Goal: Information Seeking & Learning: Compare options

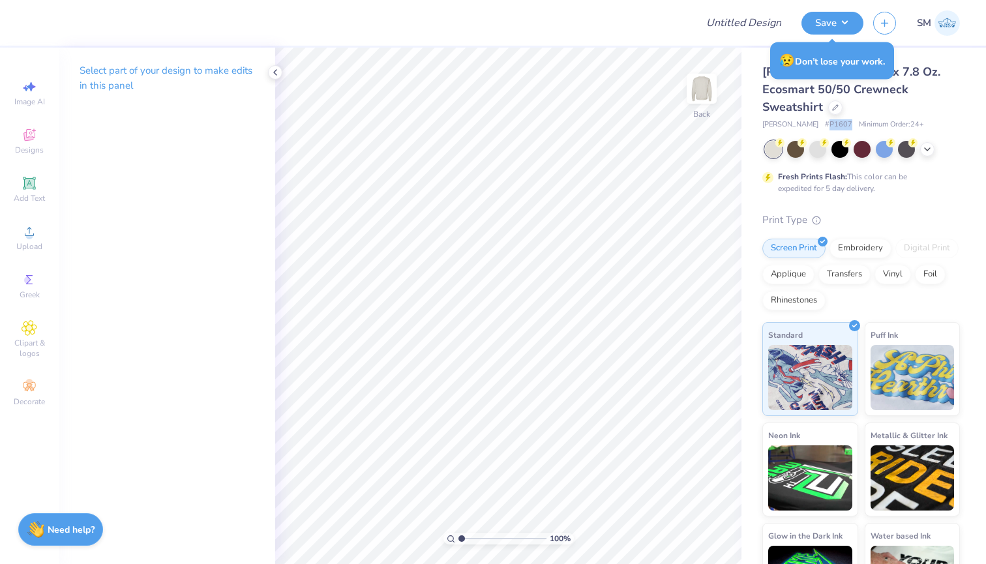
click at [946, 25] on img at bounding box center [946, 22] width 25 height 25
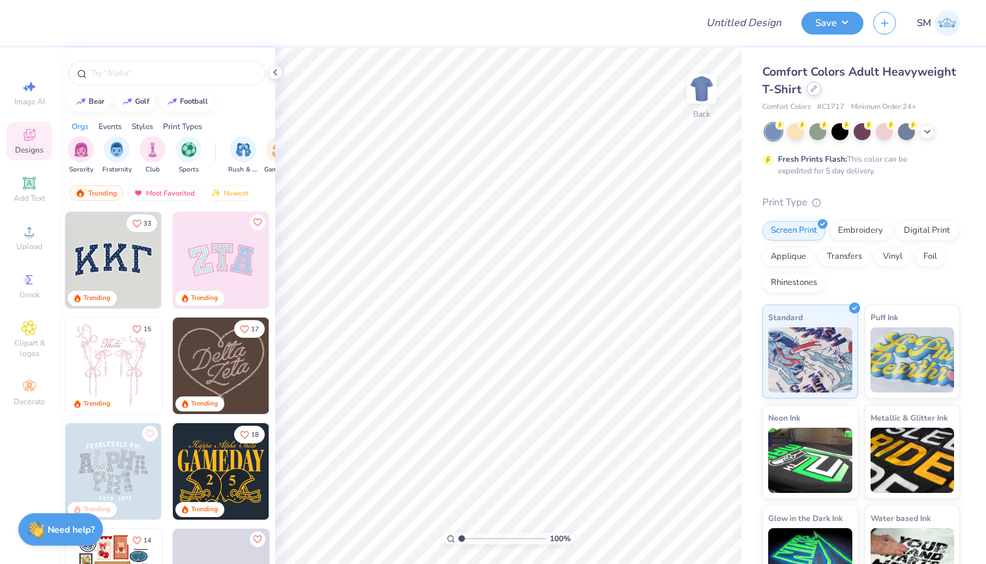
click at [807, 88] on div at bounding box center [814, 89] width 14 height 14
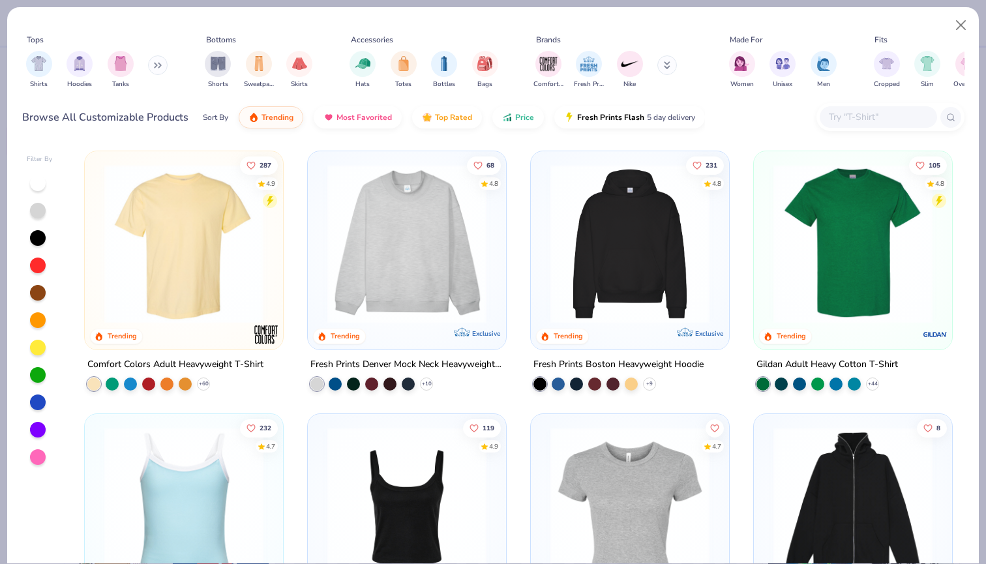
click at [846, 117] on input "text" at bounding box center [877, 117] width 100 height 15
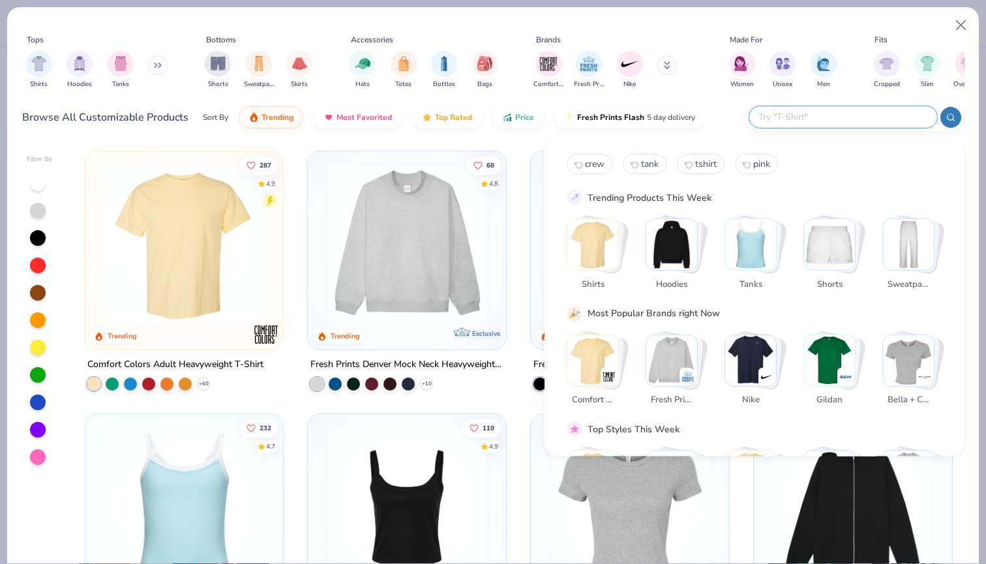
type input "c"
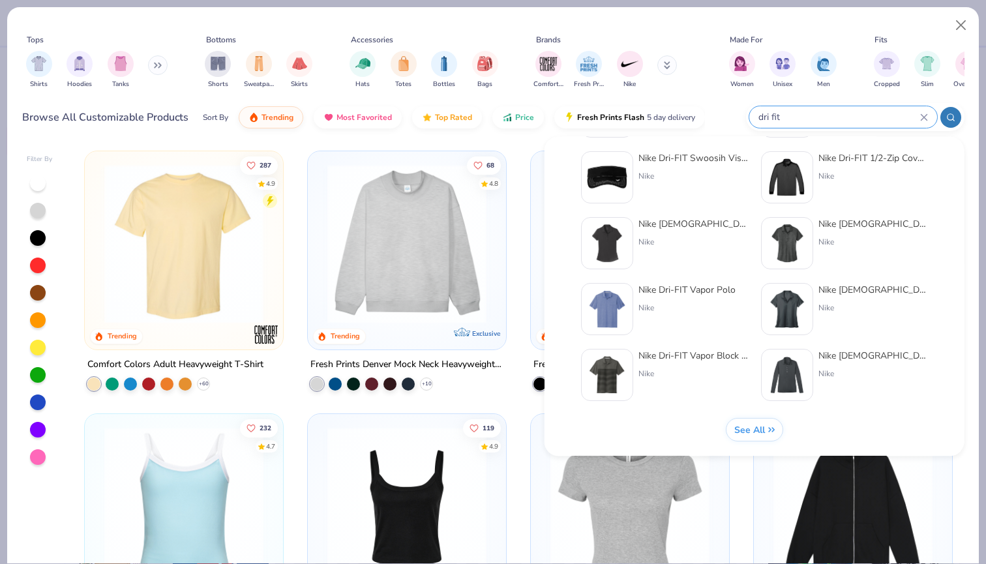
scroll to position [535, 0]
click at [772, 424] on div "See All" at bounding box center [754, 430] width 41 height 12
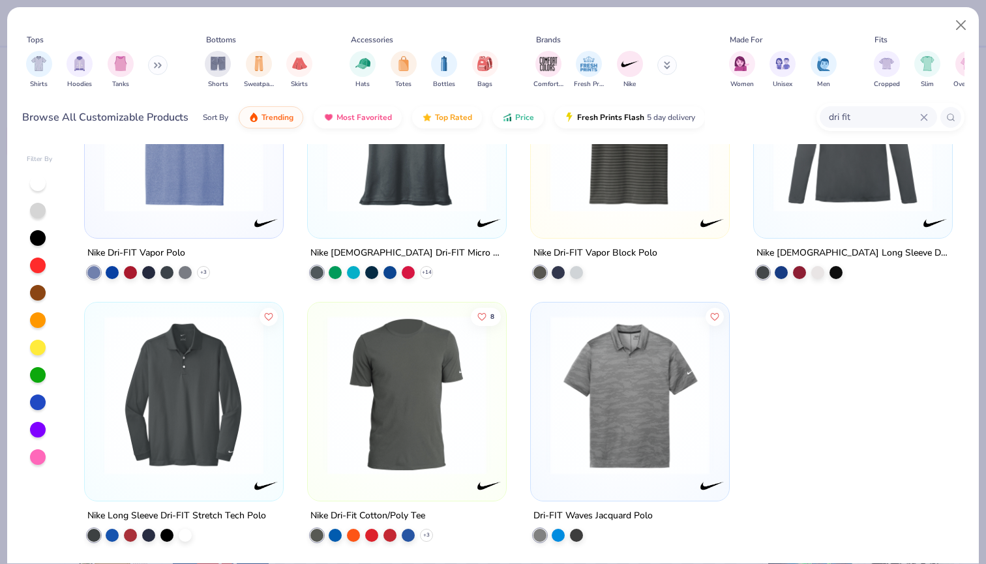
scroll to position [1425, 0]
click at [516, 117] on span "Price" at bounding box center [524, 114] width 19 height 10
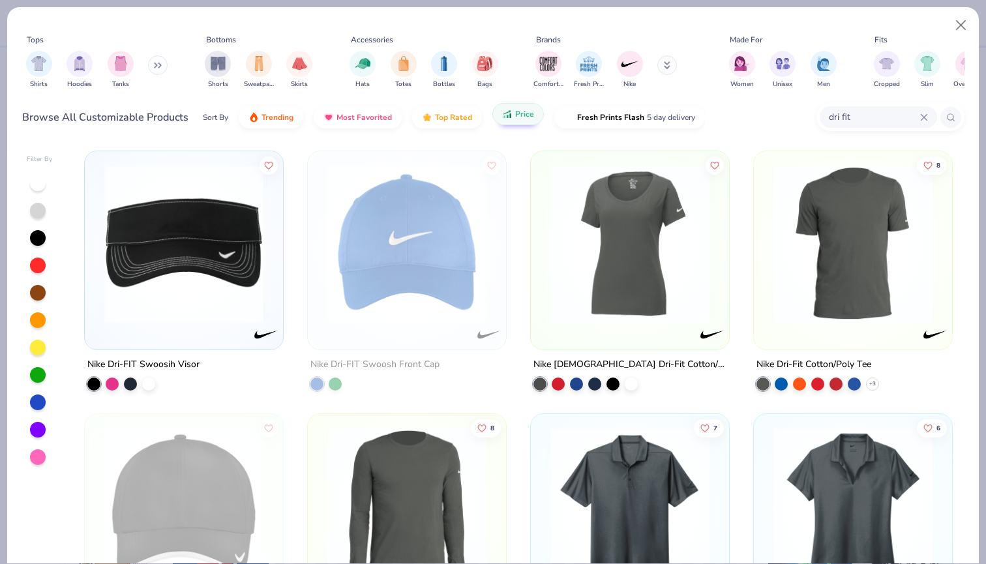
click at [516, 117] on span "Price" at bounding box center [524, 114] width 19 height 10
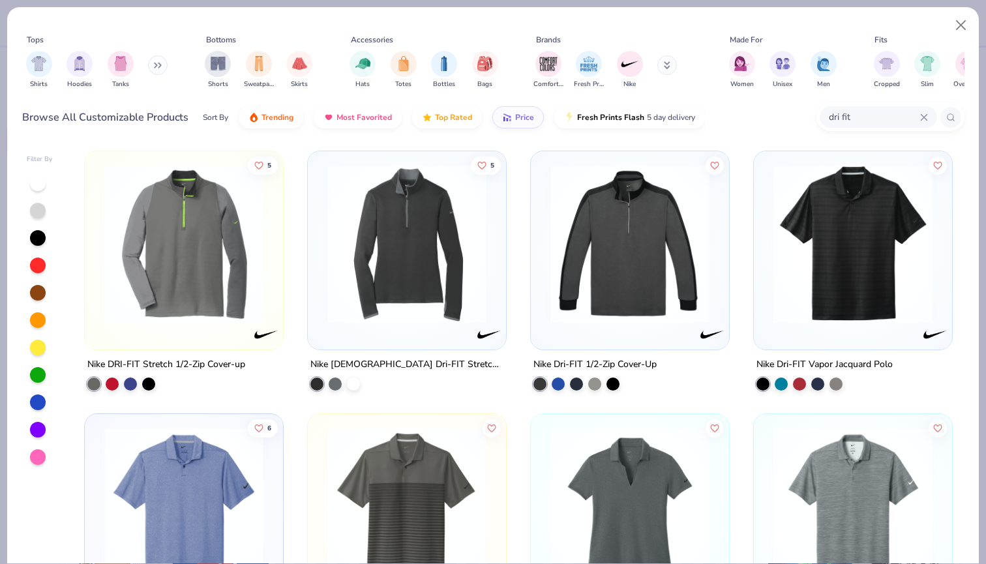
click at [668, 61] on button at bounding box center [667, 65] width 20 height 20
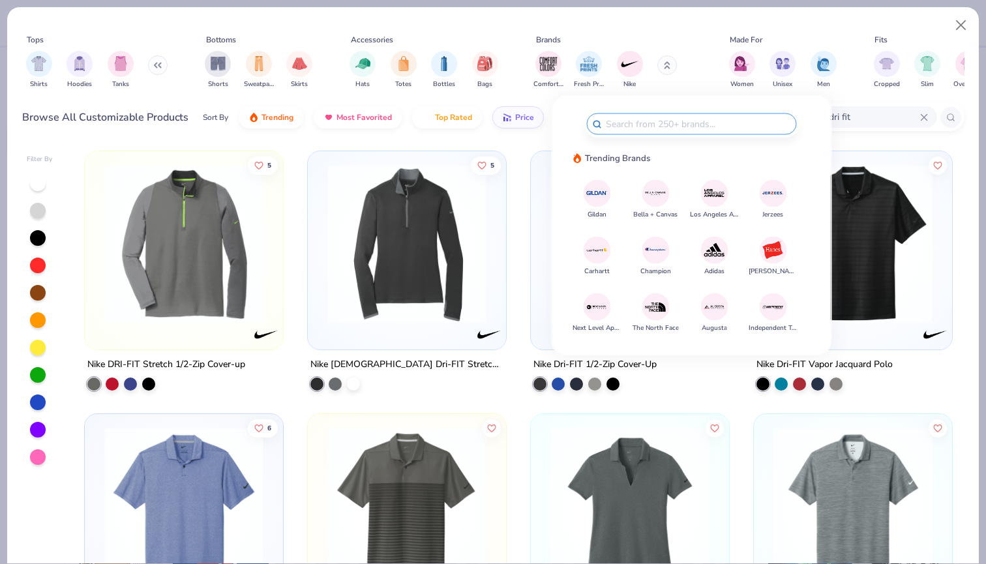
click at [679, 134] on div at bounding box center [692, 124] width 210 height 22
click at [888, 126] on div "dri fit" at bounding box center [878, 117] width 117 height 22
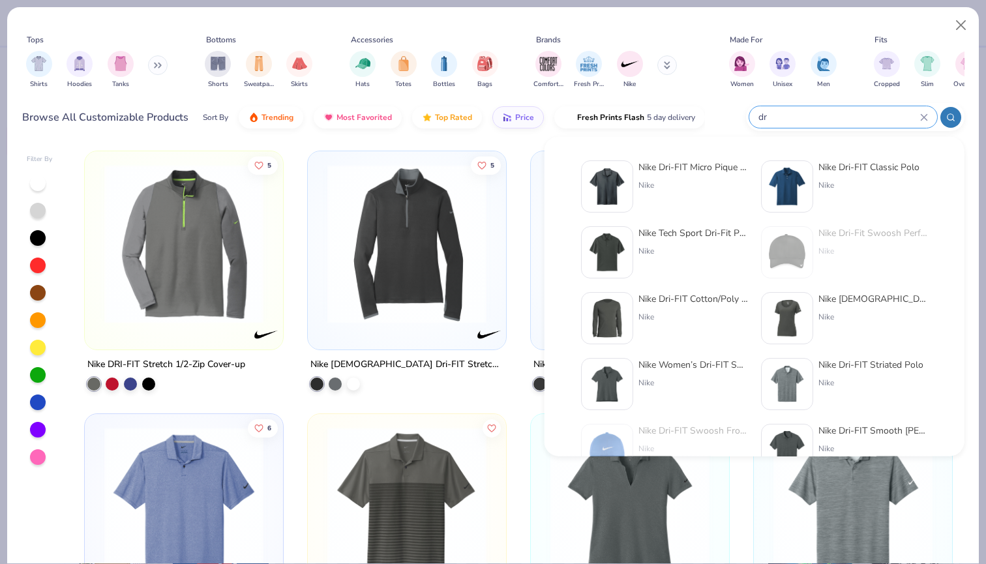
type input "d"
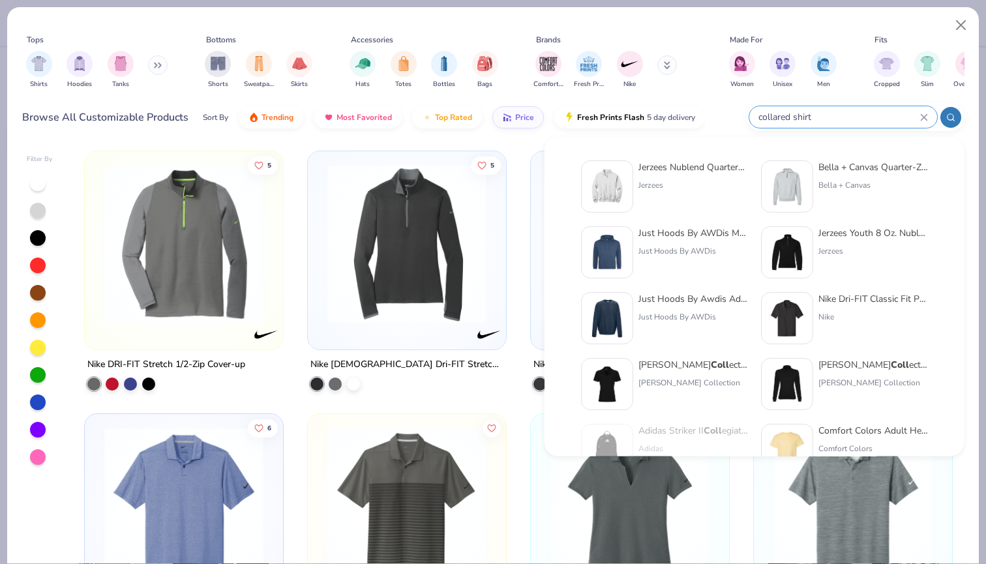
type input "collared shirt"
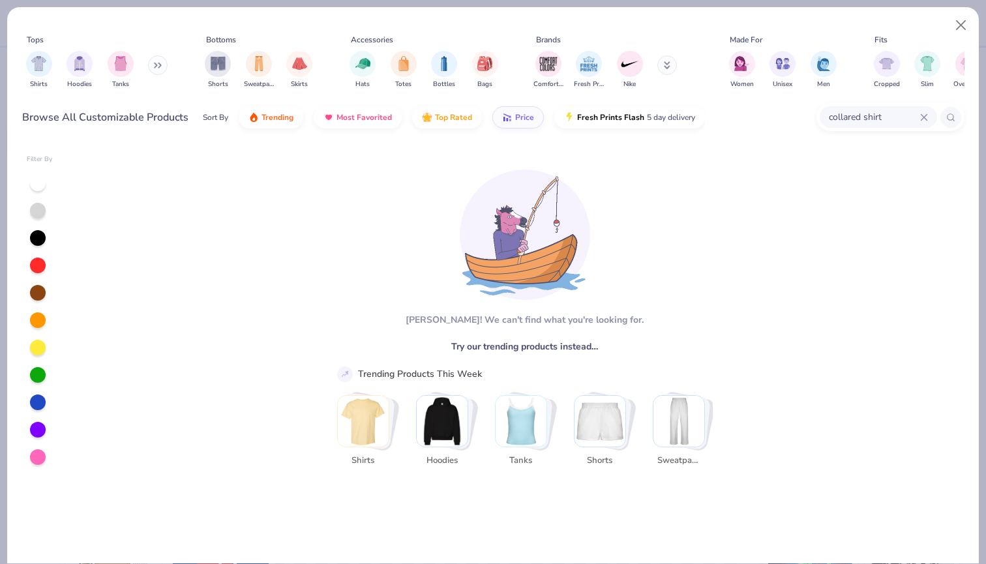
click at [924, 113] on icon at bounding box center [924, 117] width 8 height 8
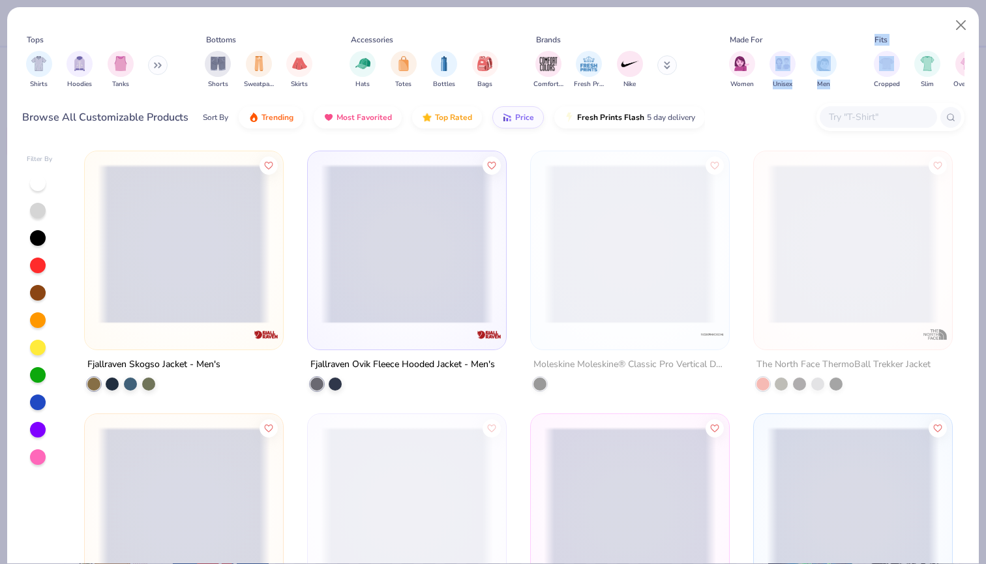
drag, startPoint x: 901, startPoint y: 61, endPoint x: 805, endPoint y: 64, distance: 95.9
click at [805, 64] on div "Tops Shirts Hoodies Tanks Bottoms Shorts Sweatpants Skirts Accessories Hats Tot…" at bounding box center [493, 64] width 942 height 60
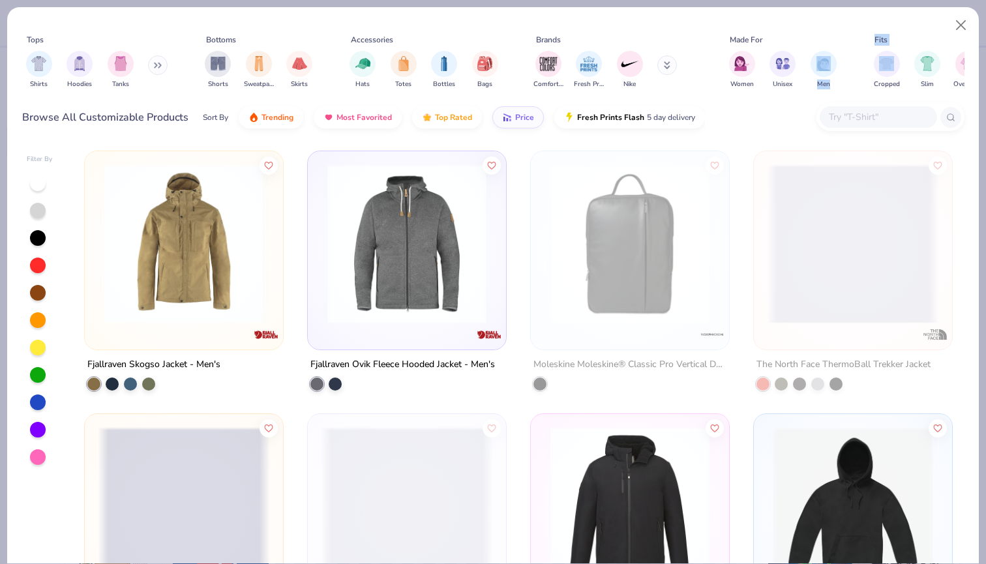
click at [852, 74] on div "Tops Shirts Hoodies Tanks Bottoms Shorts Sweatpants Skirts Accessories Hats Tot…" at bounding box center [493, 64] width 942 height 60
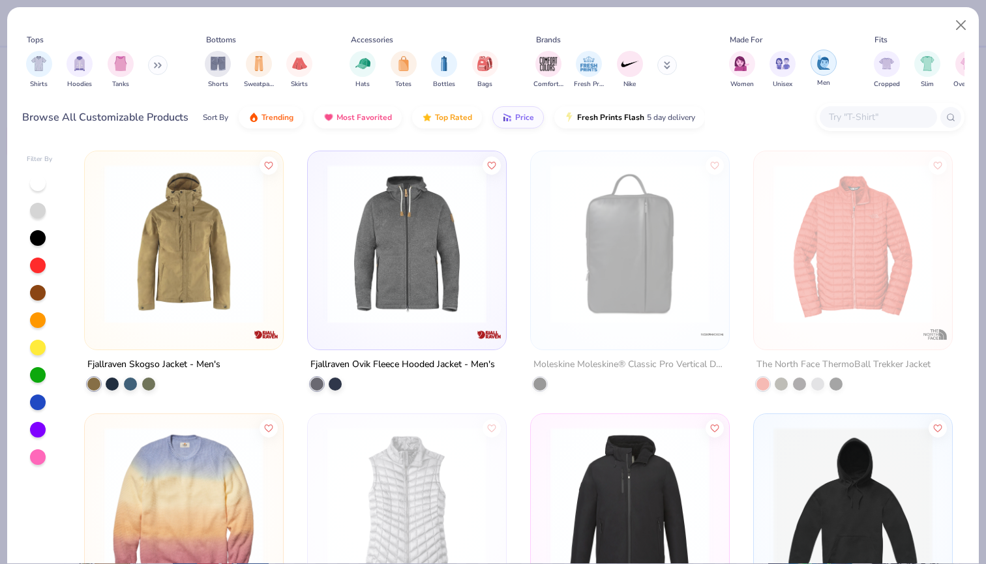
click at [819, 69] on img "filter for Men" at bounding box center [823, 62] width 14 height 15
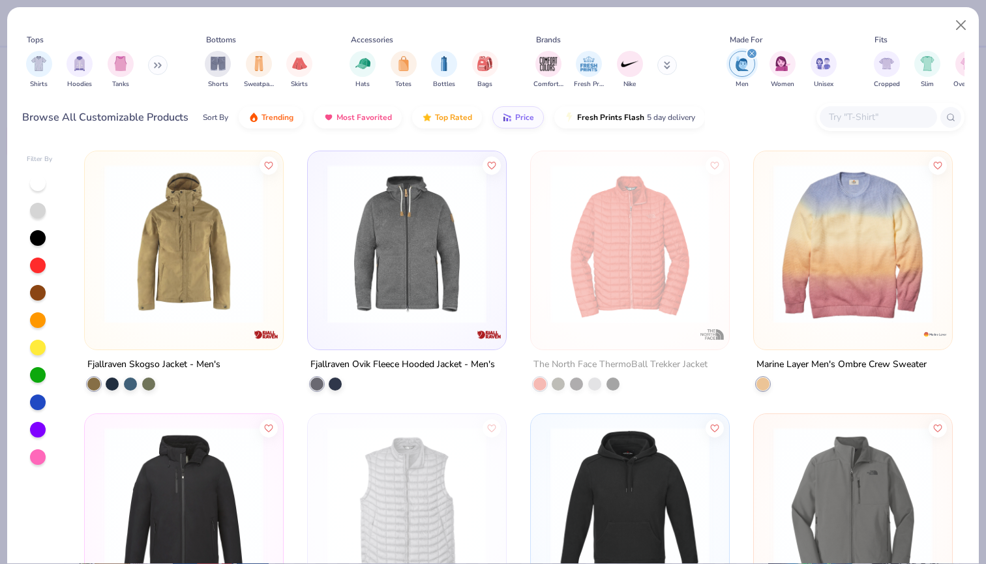
click at [908, 40] on div "Fits" at bounding box center [948, 40] width 156 height 12
drag, startPoint x: 906, startPoint y: 63, endPoint x: 850, endPoint y: 65, distance: 56.1
click at [850, 65] on div "Tops Shirts Hoodies Tanks Bottoms Shorts Sweatpants Skirts Accessories Hats Tot…" at bounding box center [493, 64] width 942 height 60
click at [857, 76] on div "Tops Shirts Hoodies Tanks Bottoms Shorts Sweatpants Skirts Accessories Hats Tot…" at bounding box center [493, 64] width 942 height 60
click at [958, 62] on div "filter for Oversized" at bounding box center [968, 63] width 26 height 26
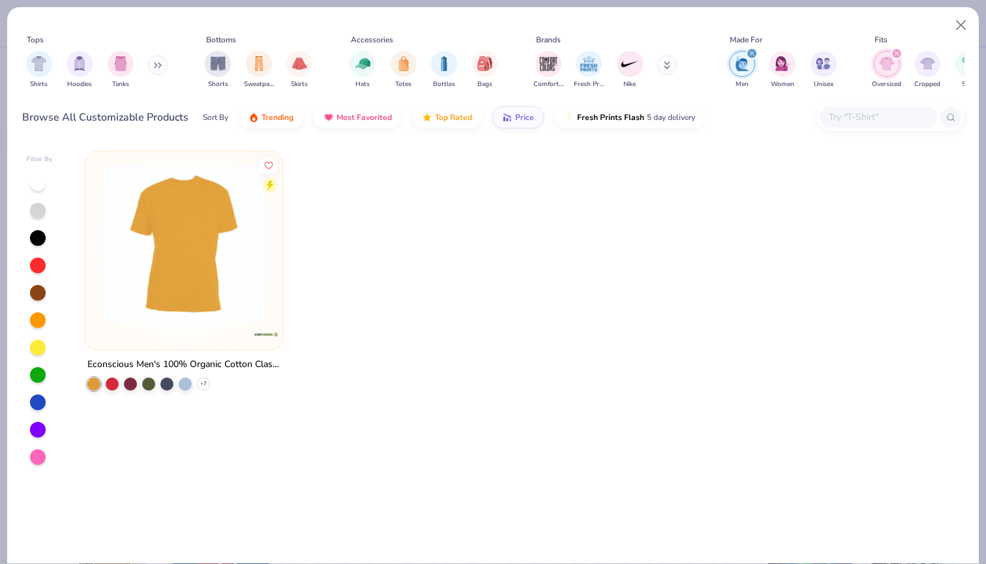
click at [893, 51] on div "filter for Oversized" at bounding box center [897, 54] width 12 height 12
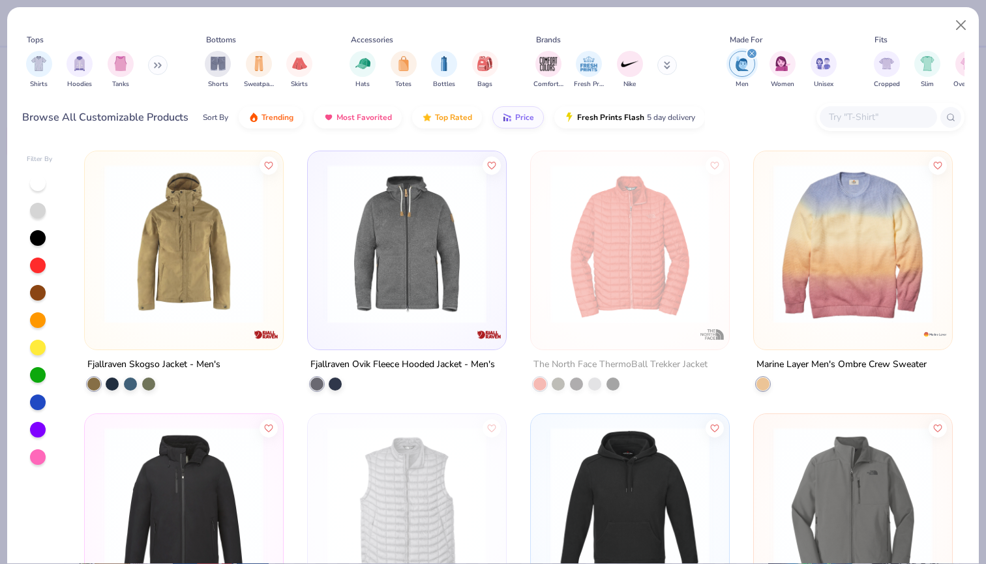
click at [161, 67] on icon at bounding box center [158, 65] width 8 height 7
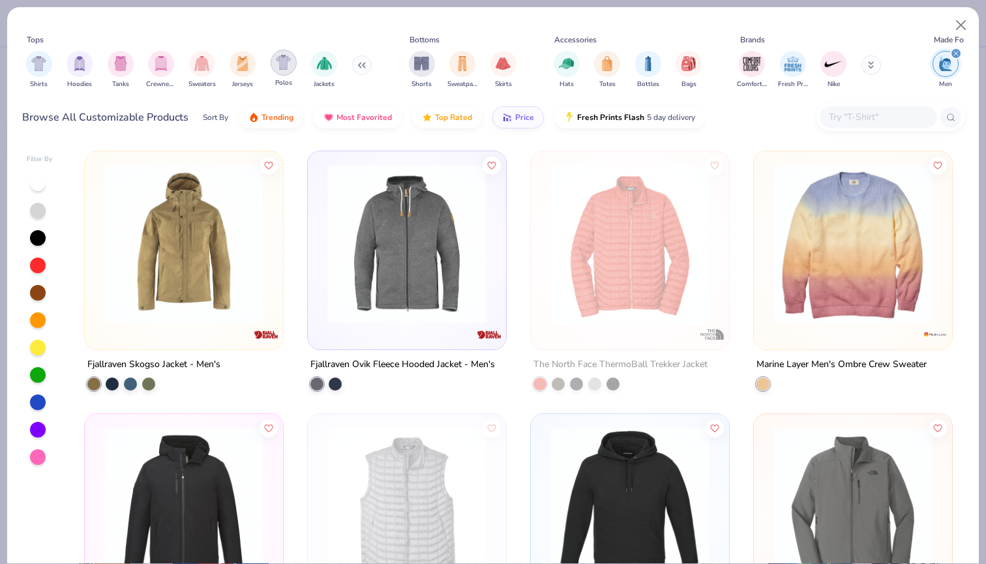
click at [287, 61] on img "filter for Polos" at bounding box center [283, 62] width 15 height 15
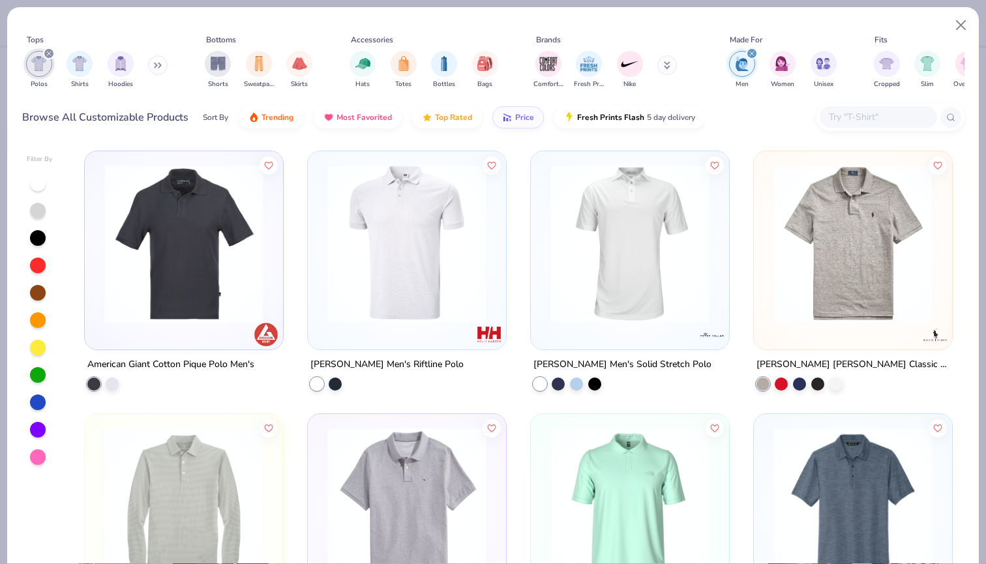
click at [567, 297] on img at bounding box center [630, 243] width 172 height 159
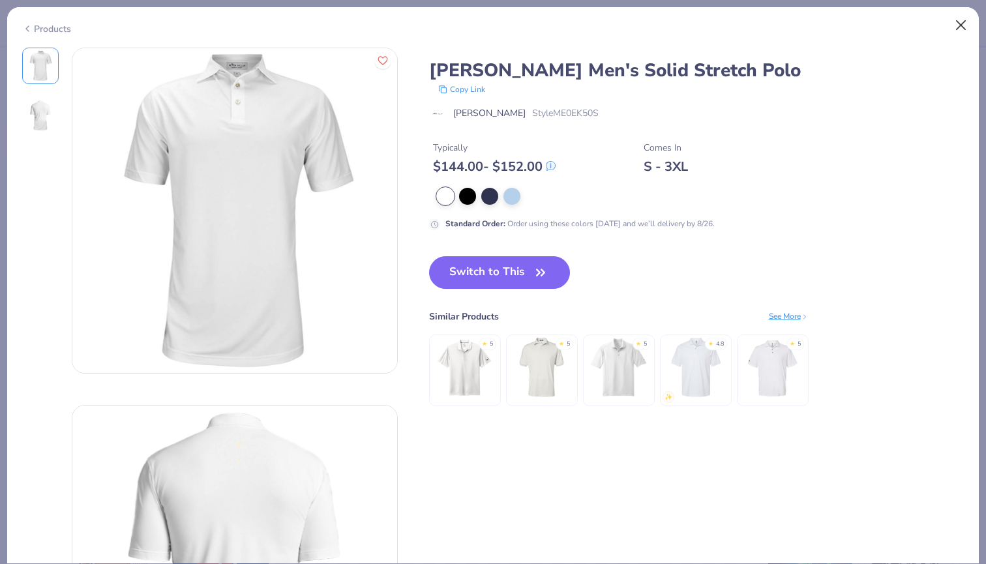
click at [967, 27] on button "Close" at bounding box center [961, 25] width 25 height 25
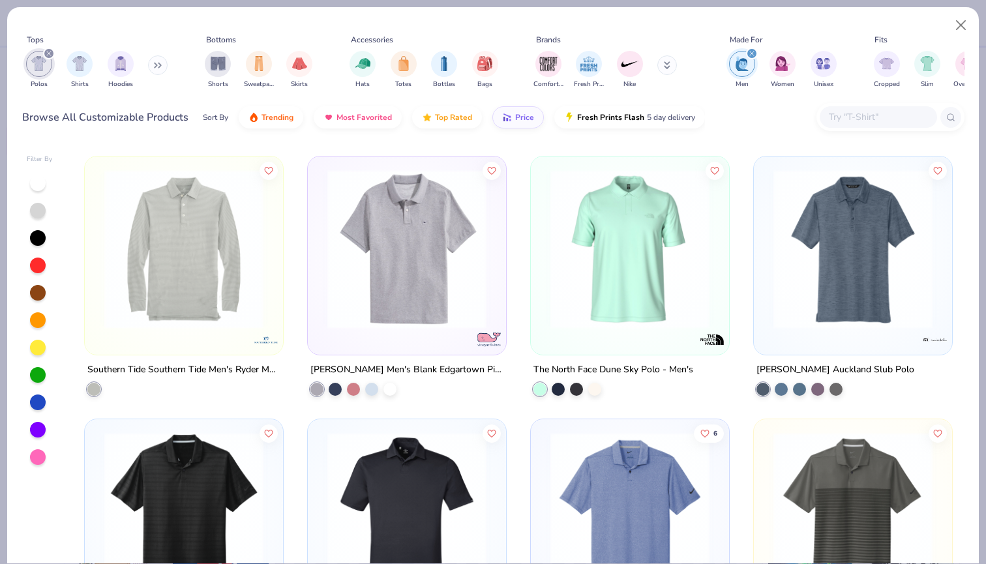
scroll to position [258, 0]
click at [796, 295] on img at bounding box center [853, 248] width 172 height 159
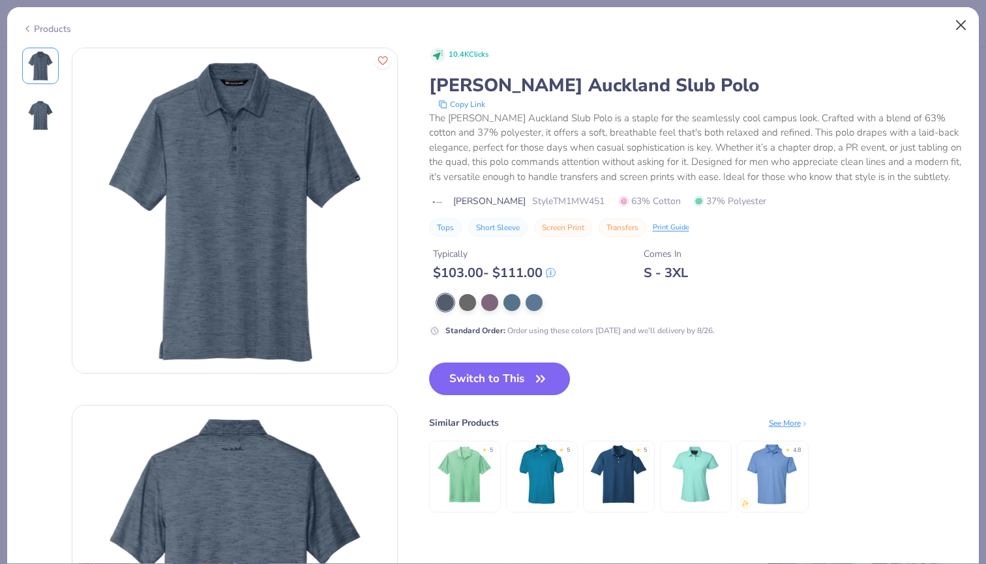
click at [959, 27] on button "Close" at bounding box center [961, 25] width 25 height 25
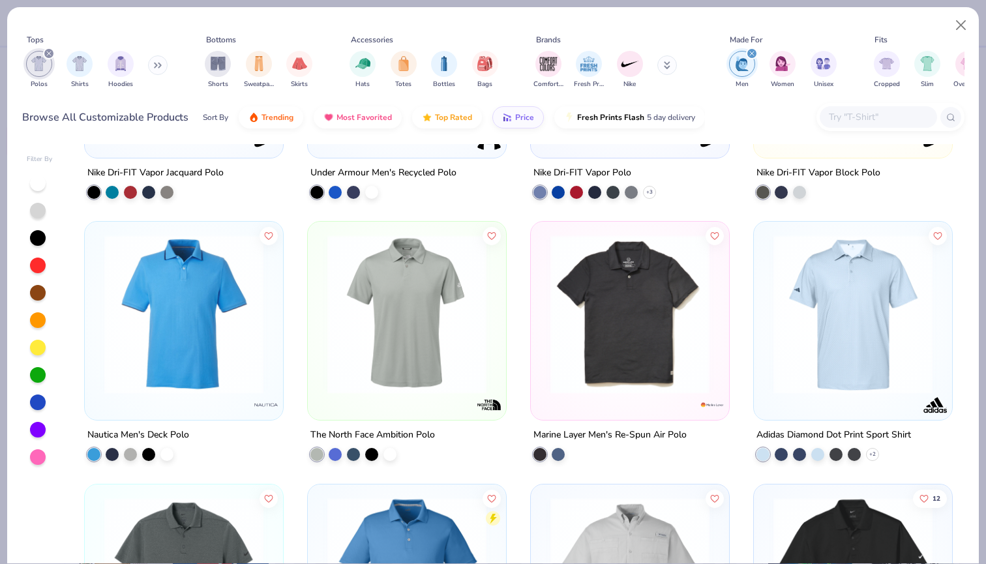
scroll to position [748, 0]
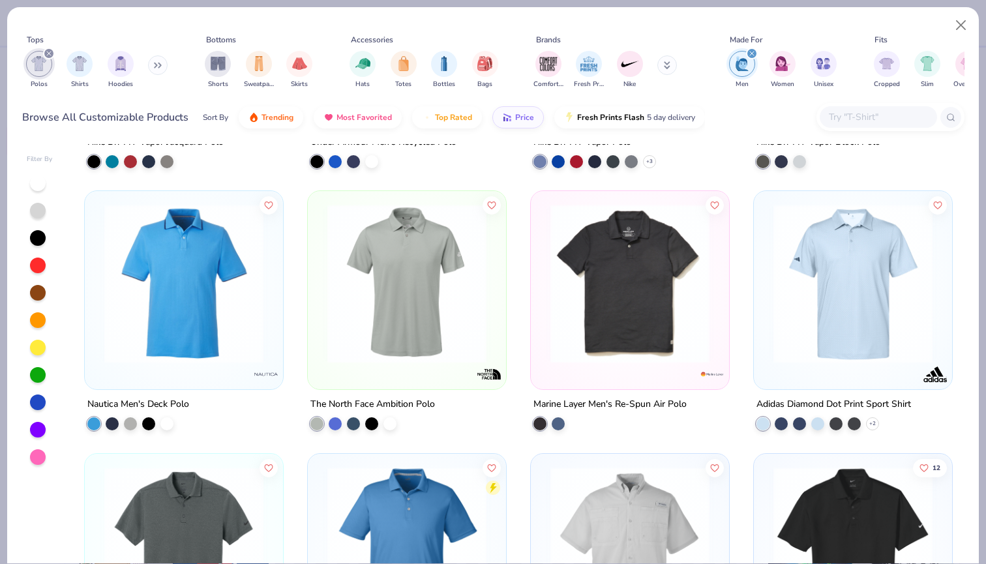
click at [687, 340] on img at bounding box center [630, 283] width 172 height 159
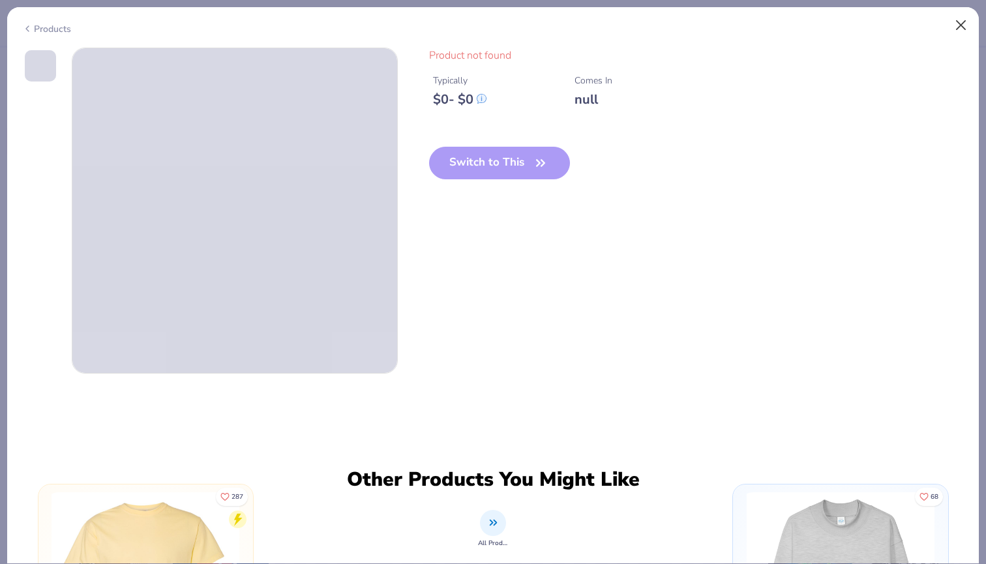
click at [959, 24] on button "Close" at bounding box center [961, 25] width 25 height 25
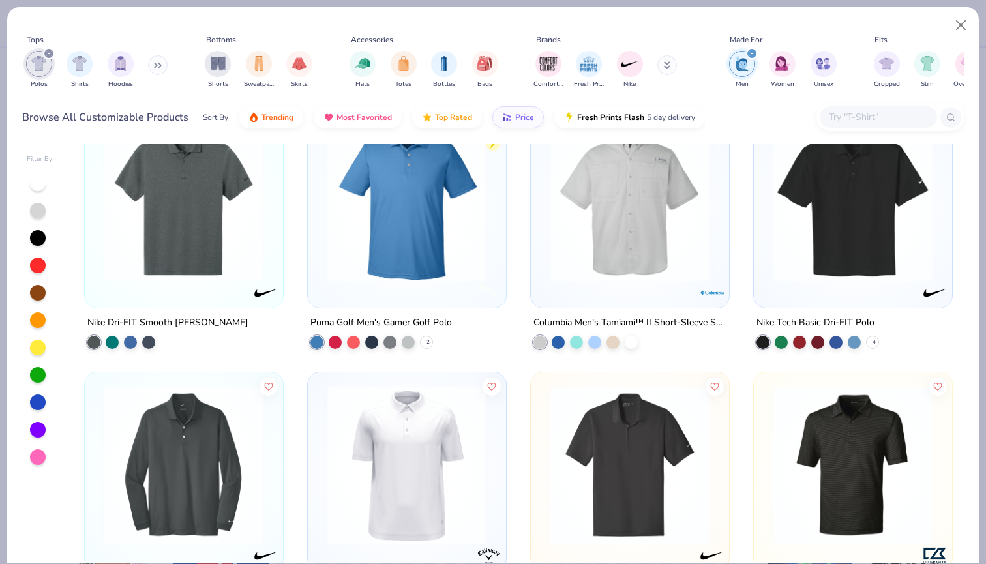
scroll to position [1095, 0]
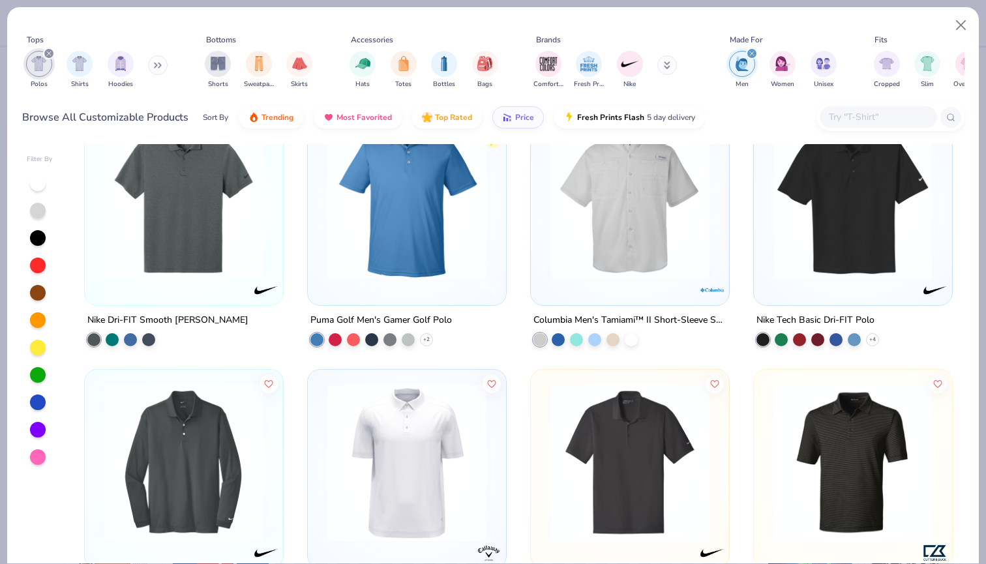
click at [457, 235] on img at bounding box center [407, 199] width 172 height 159
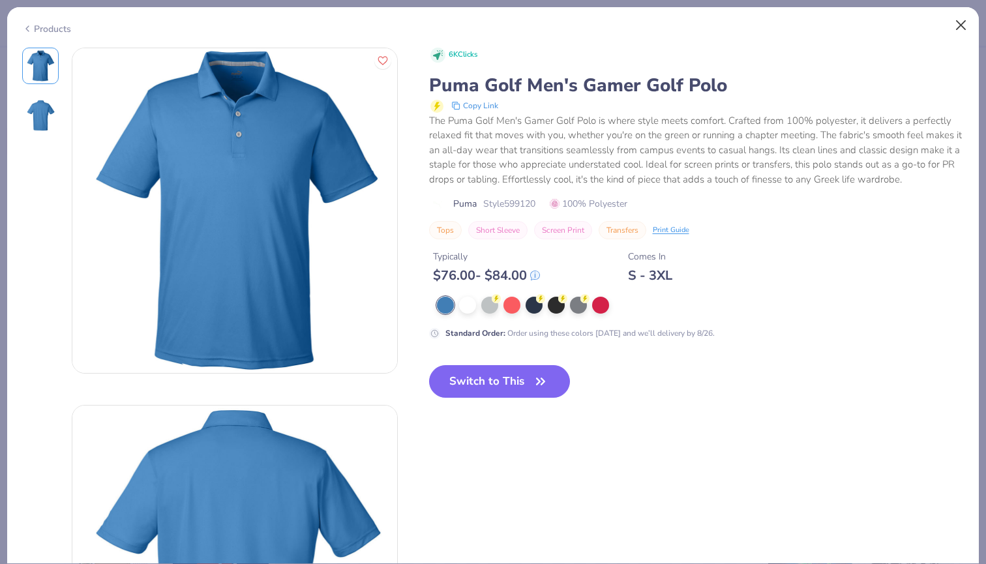
click at [961, 27] on button "Close" at bounding box center [961, 25] width 25 height 25
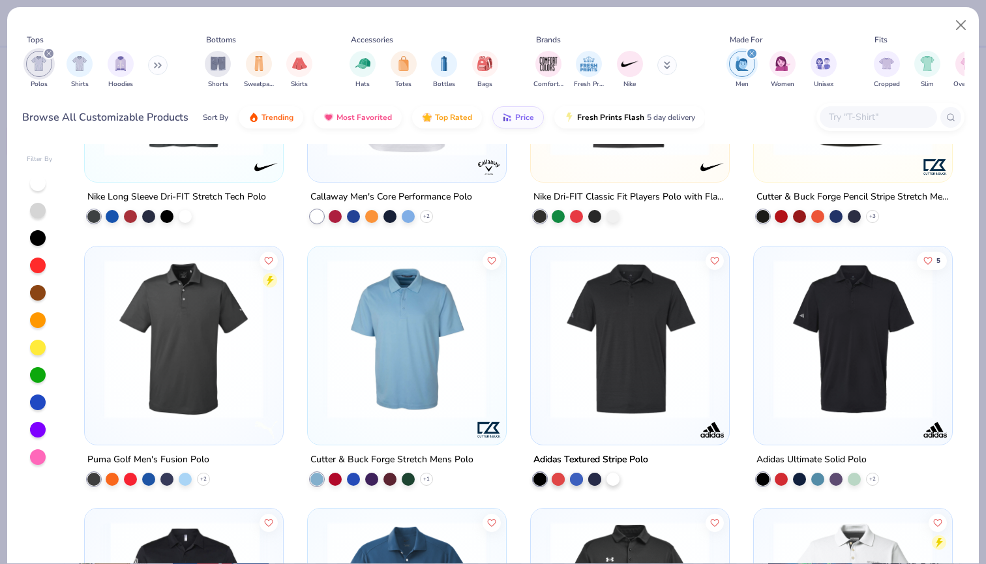
scroll to position [1483, 0]
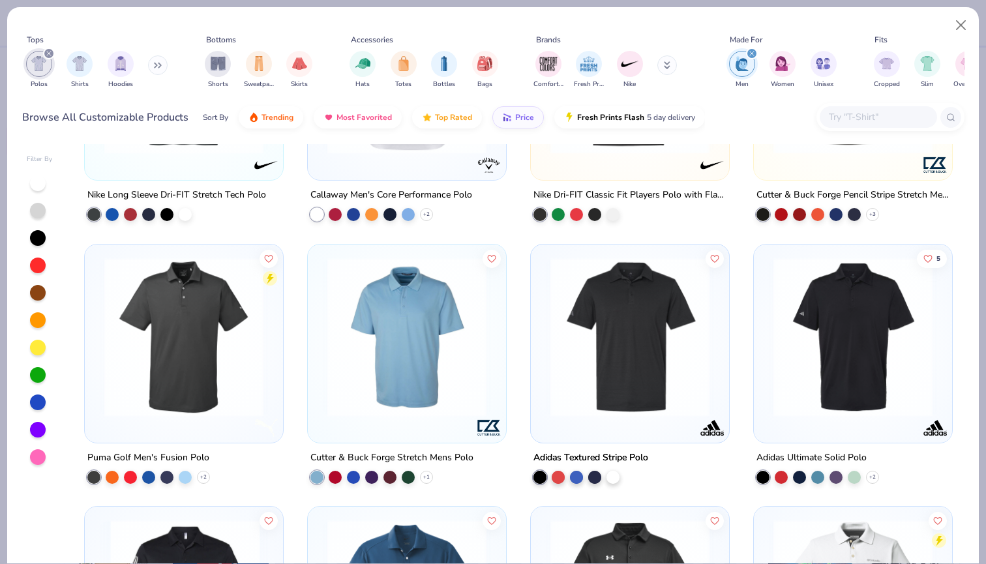
click at [462, 397] on img at bounding box center [407, 336] width 172 height 159
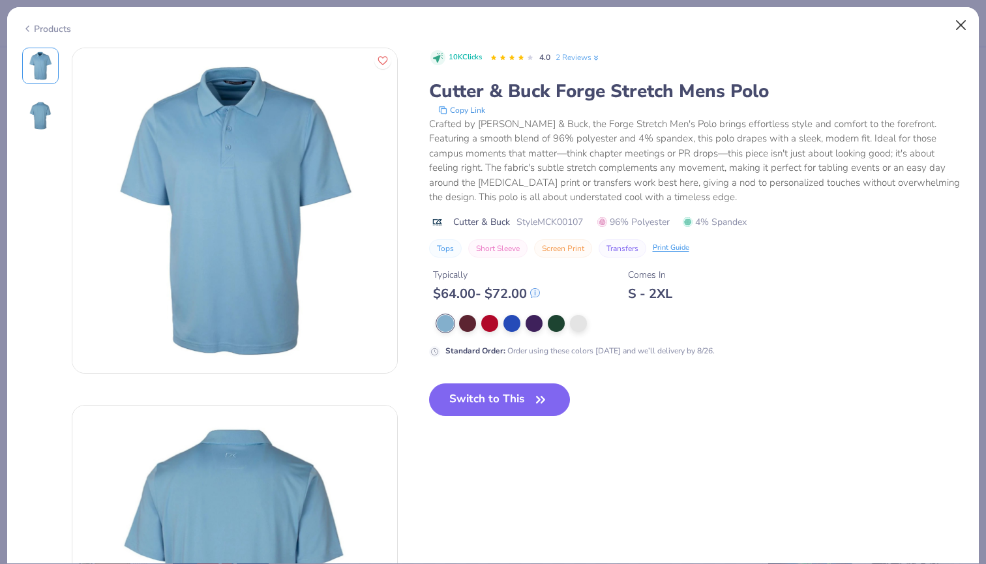
click at [964, 22] on button "Close" at bounding box center [961, 25] width 25 height 25
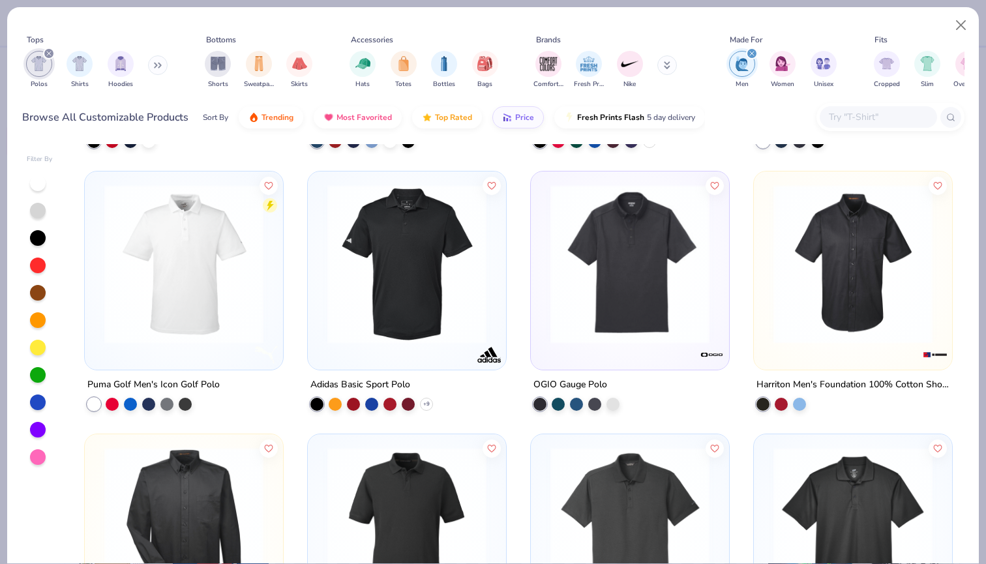
scroll to position [2081, 0]
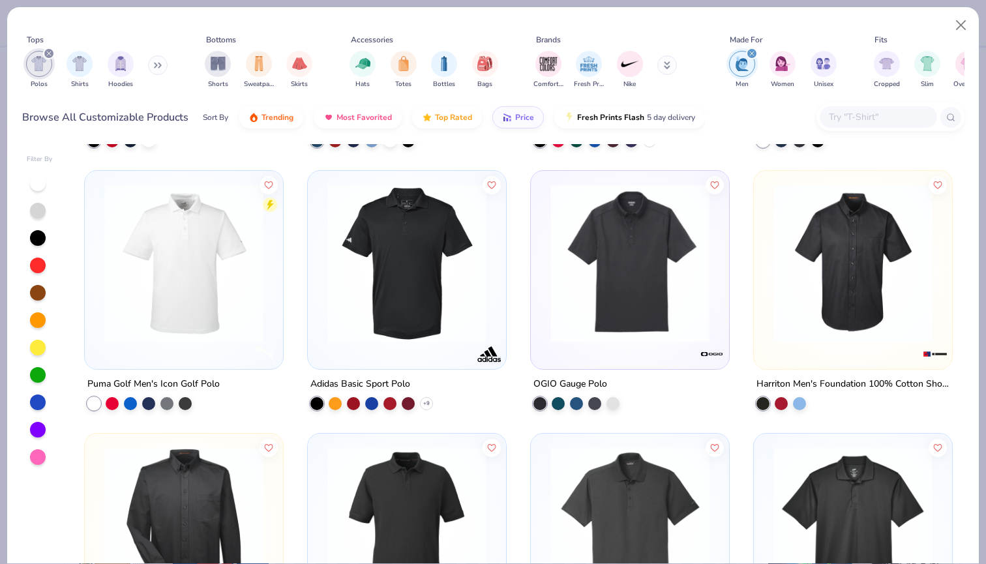
click at [640, 224] on img at bounding box center [630, 263] width 172 height 159
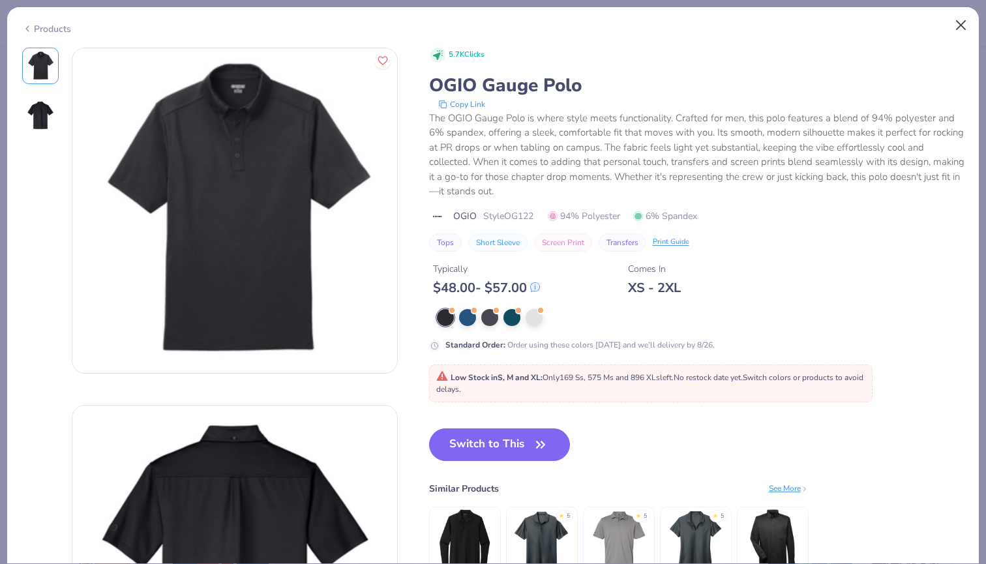
click at [957, 26] on button "Close" at bounding box center [961, 25] width 25 height 25
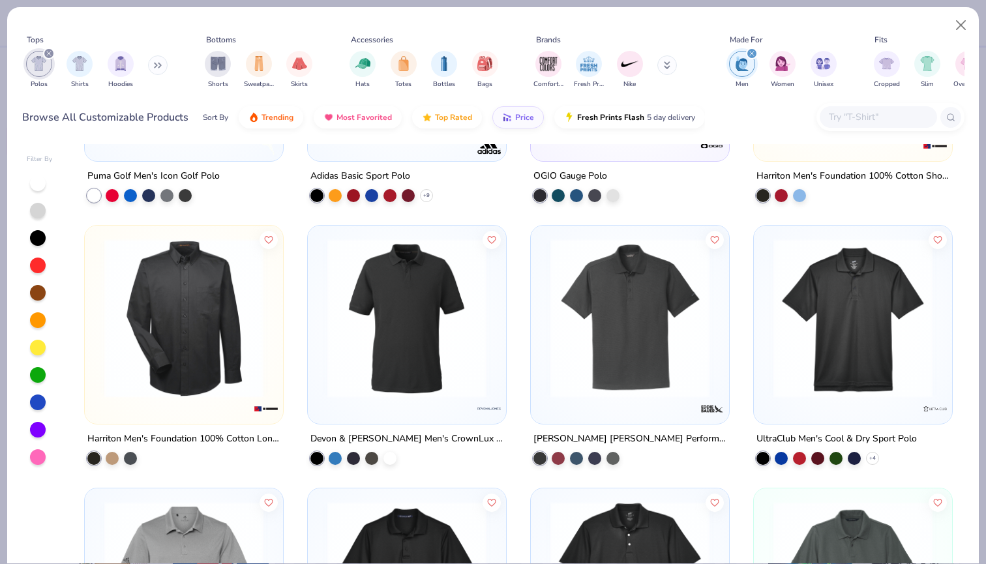
scroll to position [2290, 0]
click at [824, 327] on img at bounding box center [853, 317] width 172 height 159
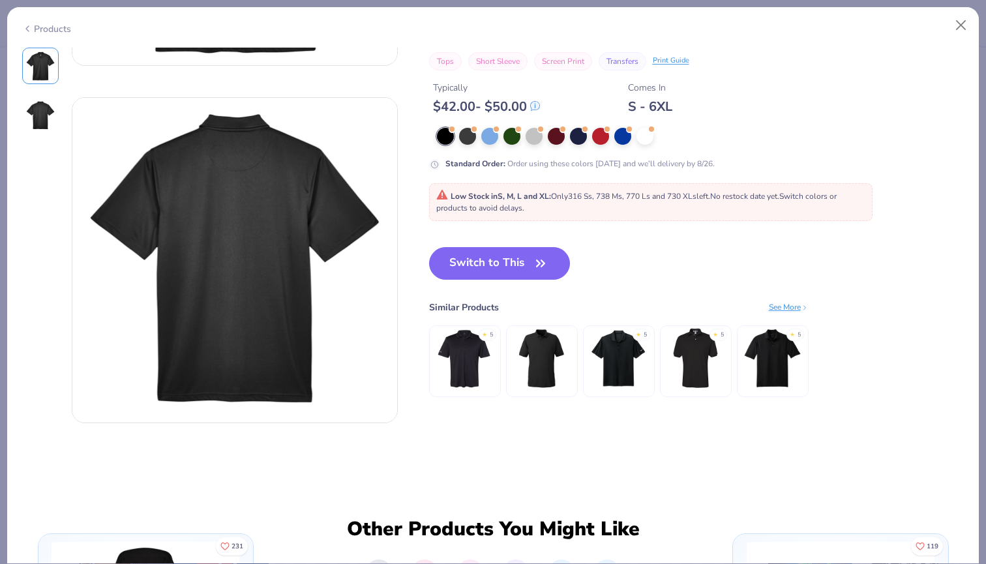
scroll to position [310, 0]
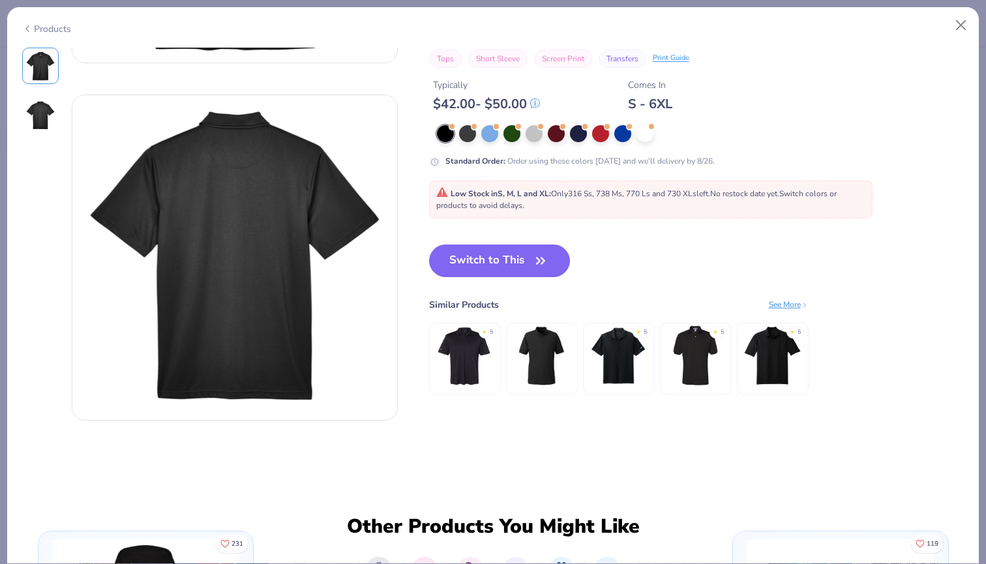
click at [776, 299] on div "See More" at bounding box center [789, 305] width 40 height 12
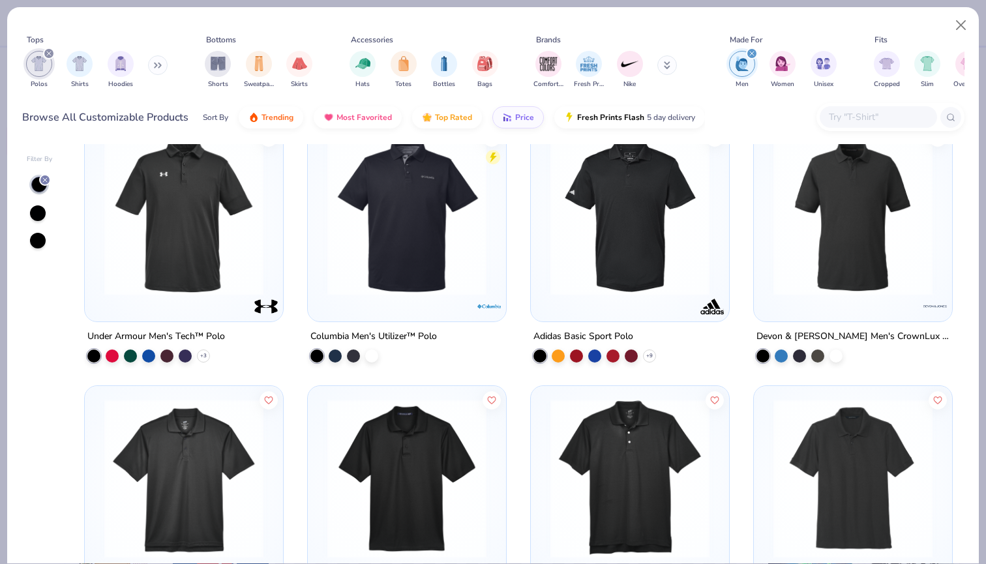
scroll to position [819, 0]
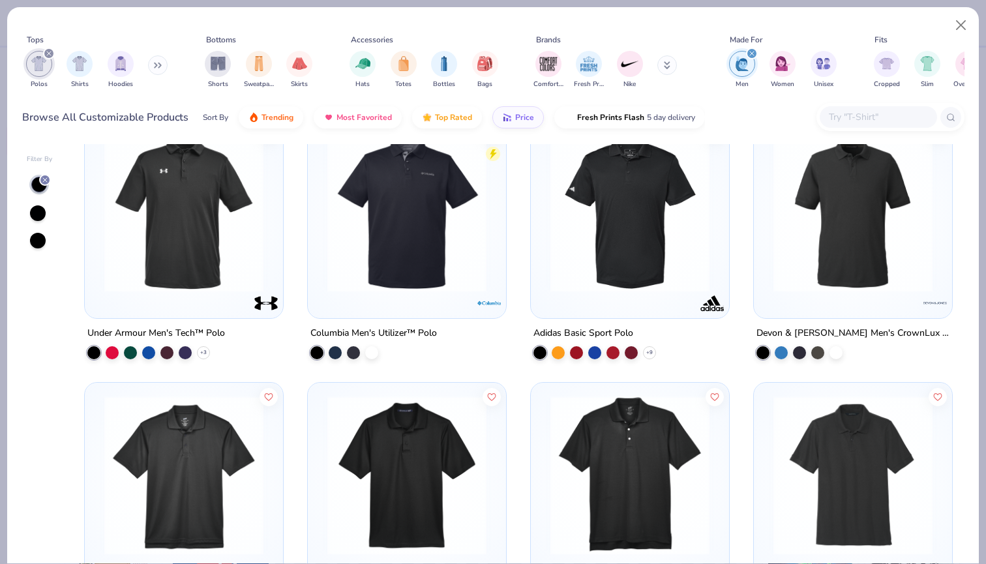
click at [785, 274] on img at bounding box center [853, 212] width 172 height 159
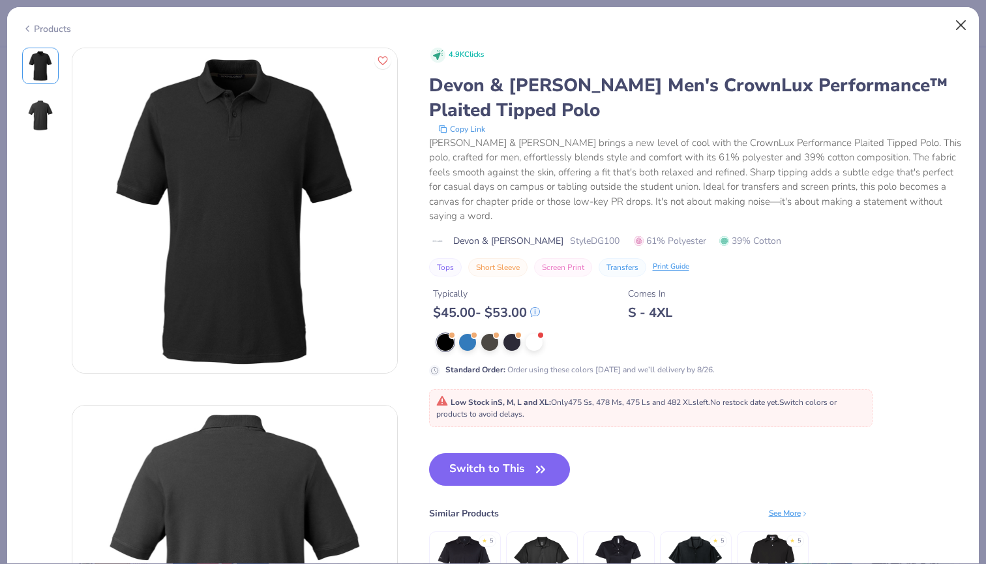
click at [963, 18] on button "Close" at bounding box center [961, 25] width 25 height 25
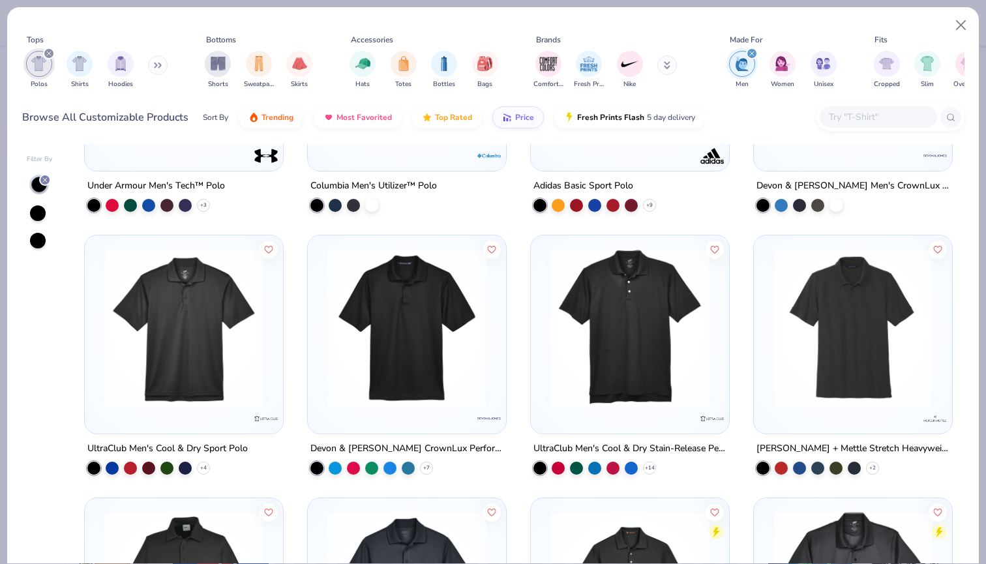
scroll to position [970, 0]
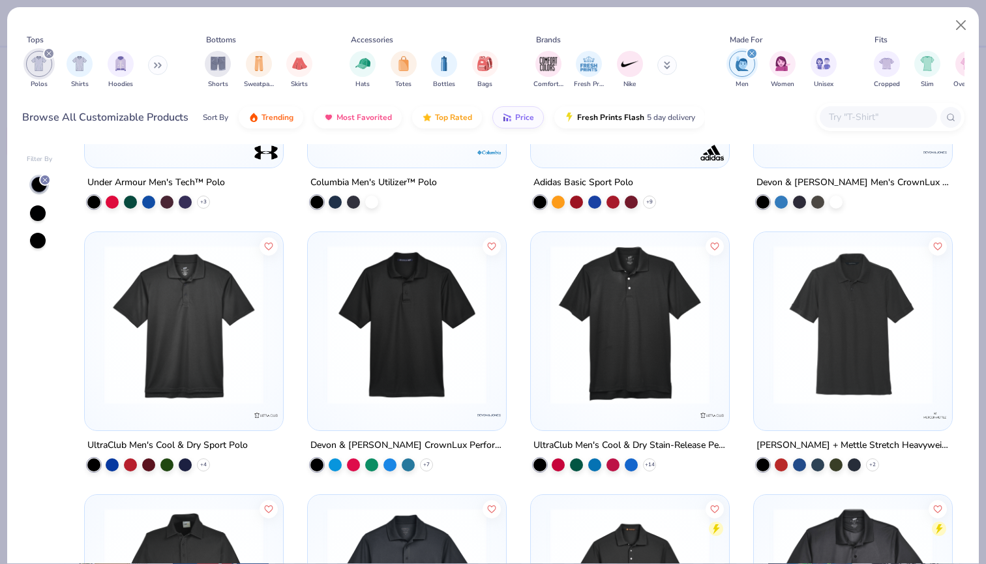
click at [445, 345] on img at bounding box center [407, 324] width 172 height 159
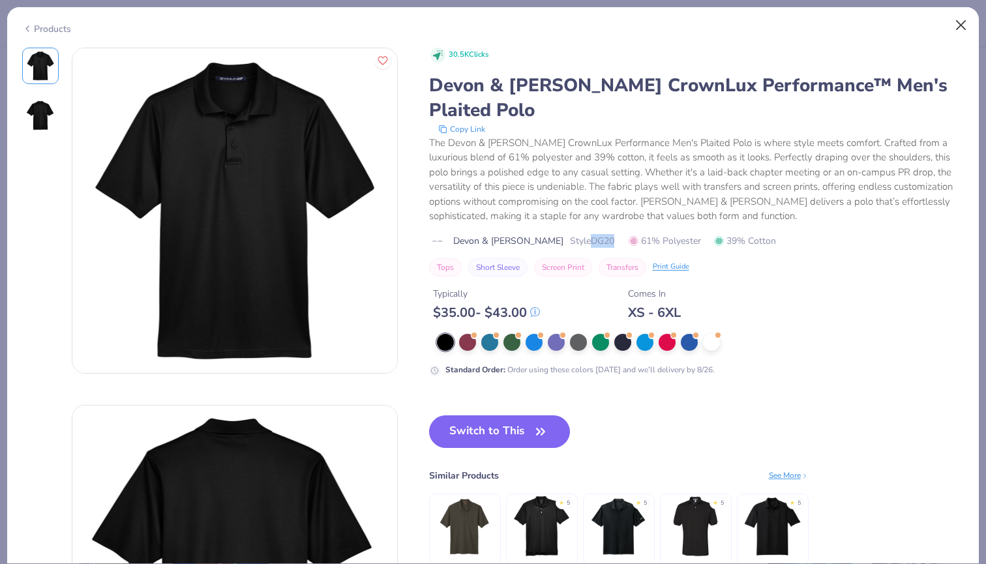
click at [962, 22] on button "Close" at bounding box center [961, 25] width 25 height 25
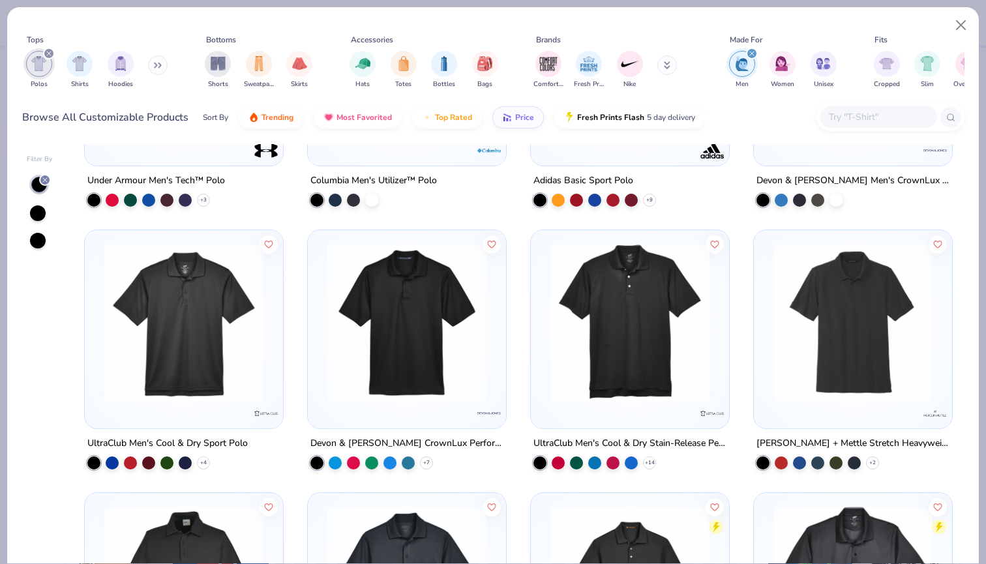
scroll to position [974, 0]
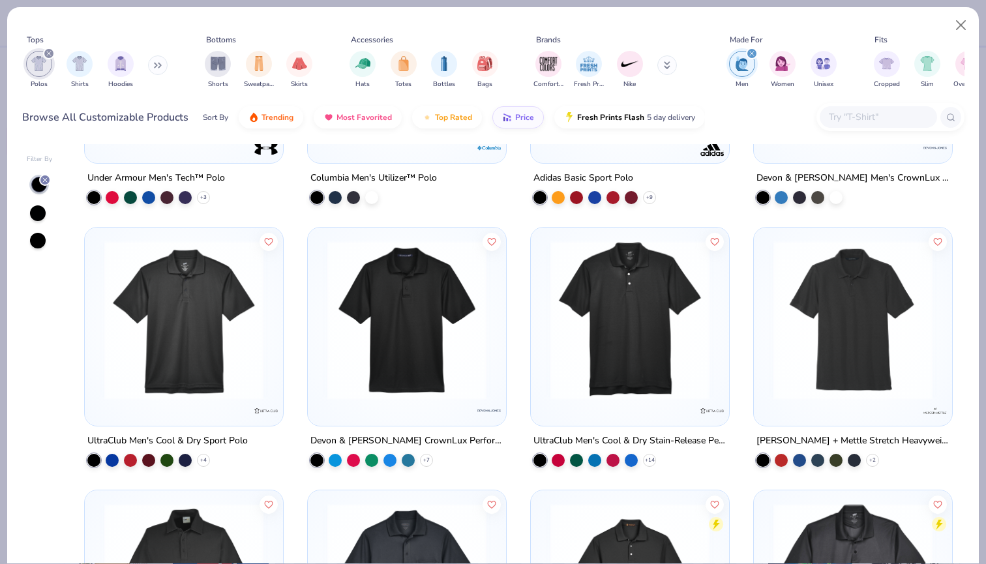
click at [629, 357] on img at bounding box center [630, 320] width 172 height 159
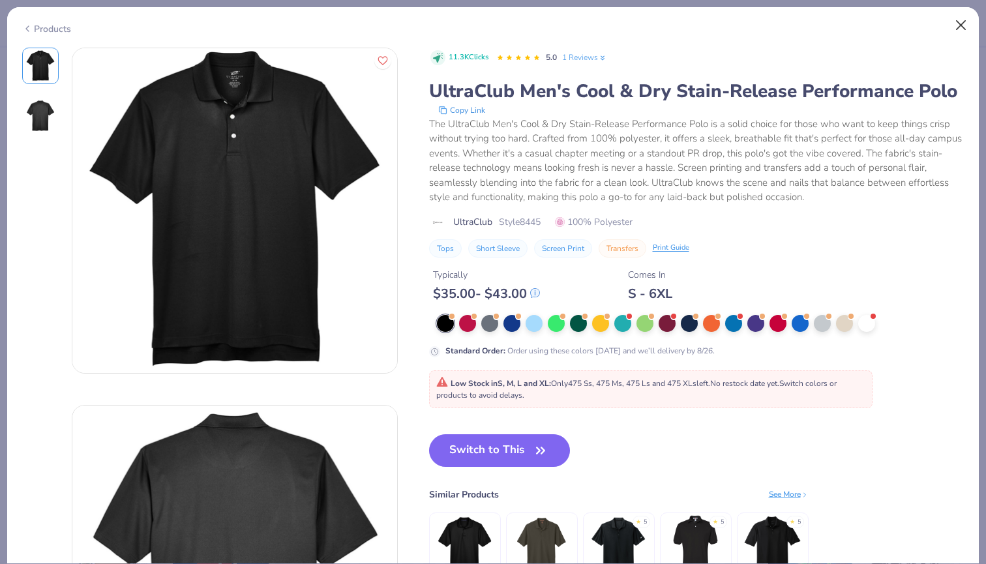
click at [957, 27] on button "Close" at bounding box center [961, 25] width 25 height 25
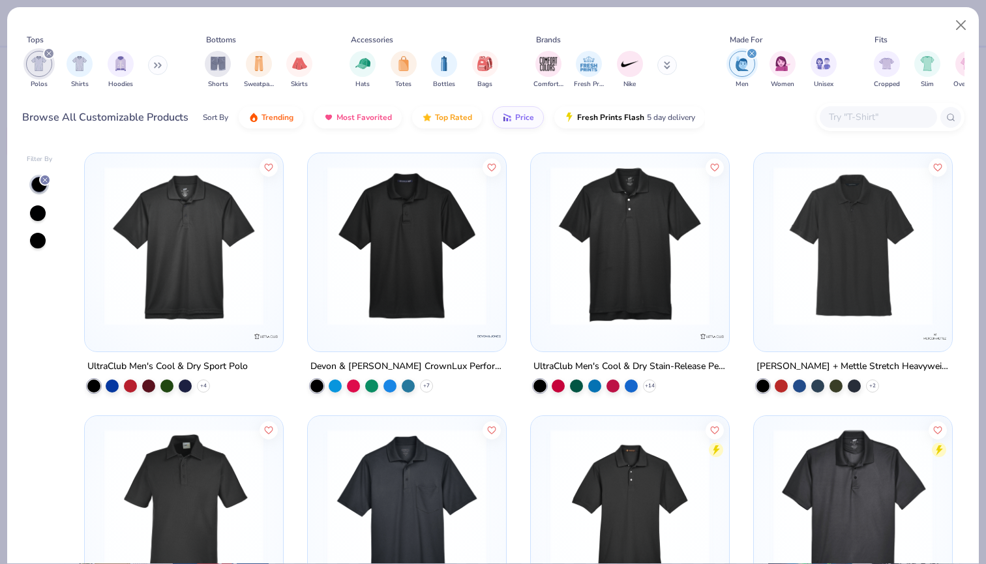
scroll to position [1052, 0]
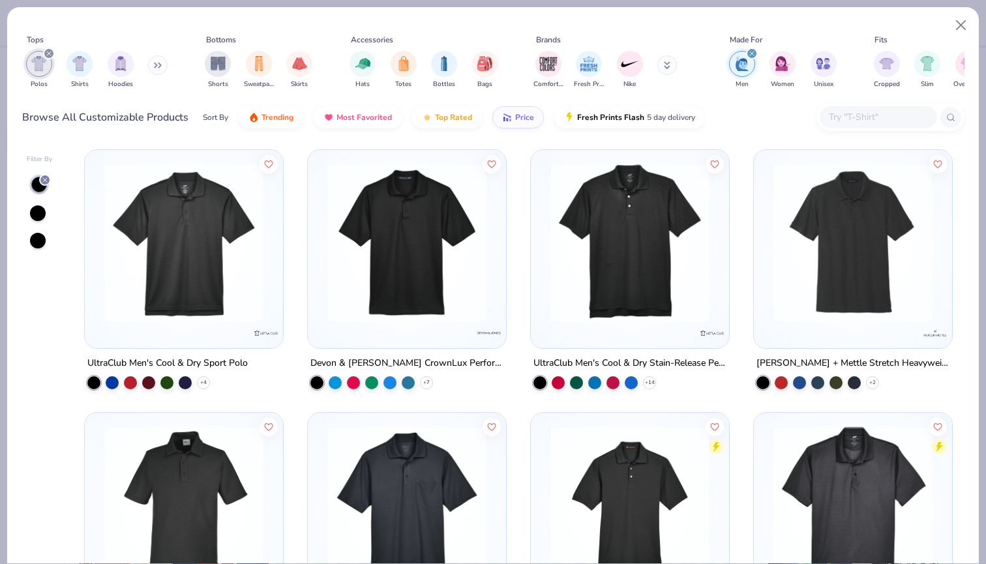
click at [816, 246] on img at bounding box center [853, 242] width 172 height 159
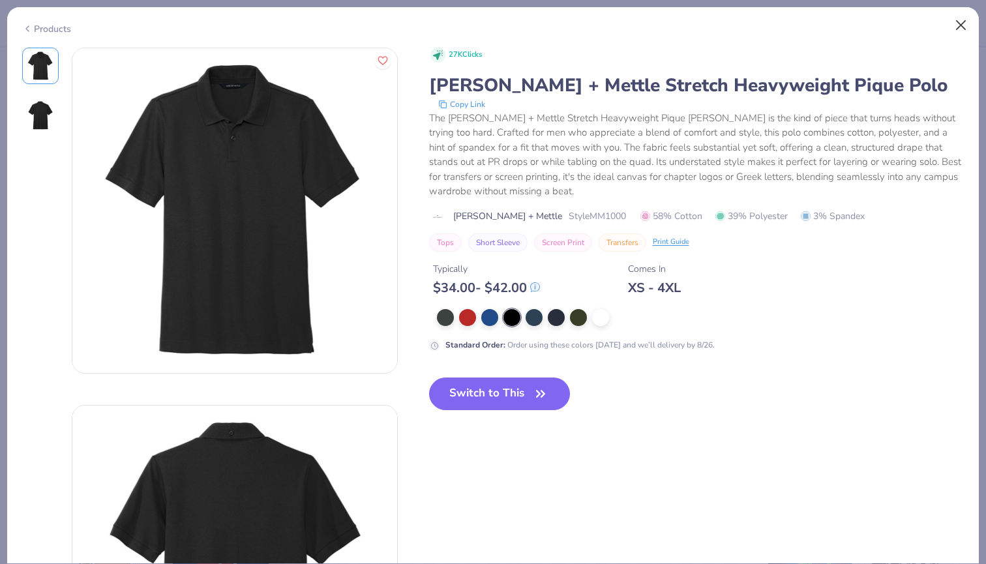
click at [955, 14] on button "Close" at bounding box center [961, 25] width 25 height 25
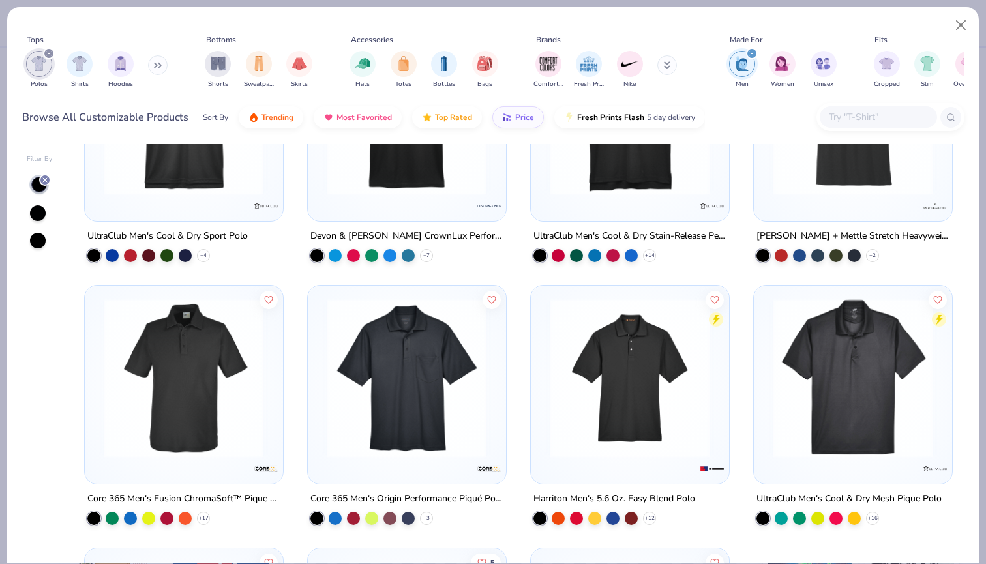
scroll to position [1180, 0]
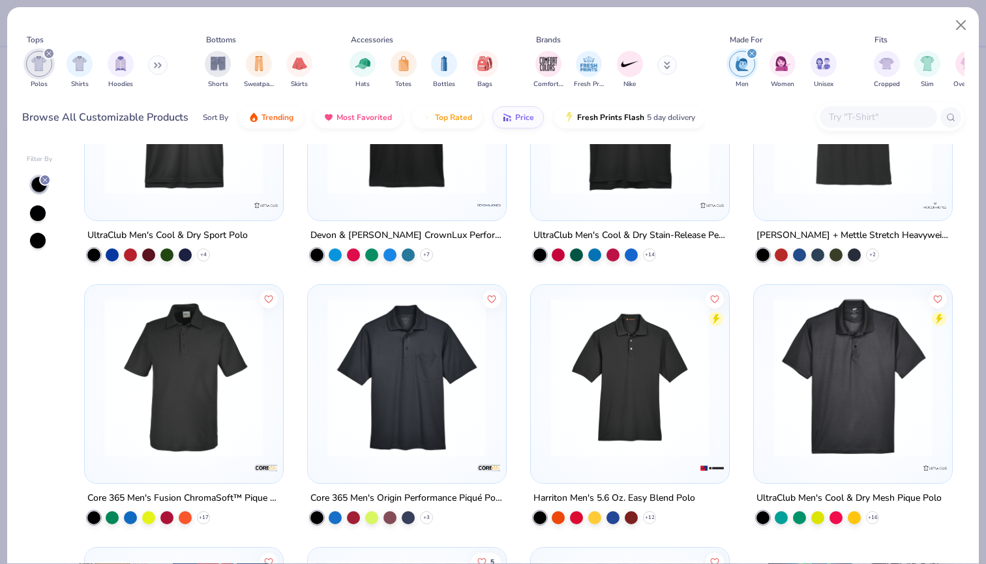
click at [202, 430] on img at bounding box center [184, 377] width 172 height 159
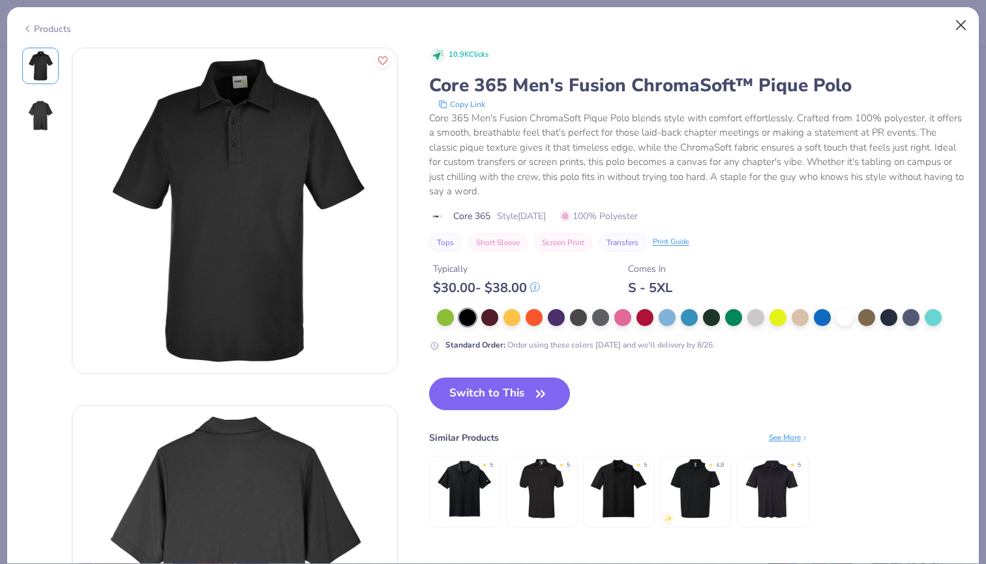
click at [962, 25] on button "Close" at bounding box center [961, 25] width 25 height 25
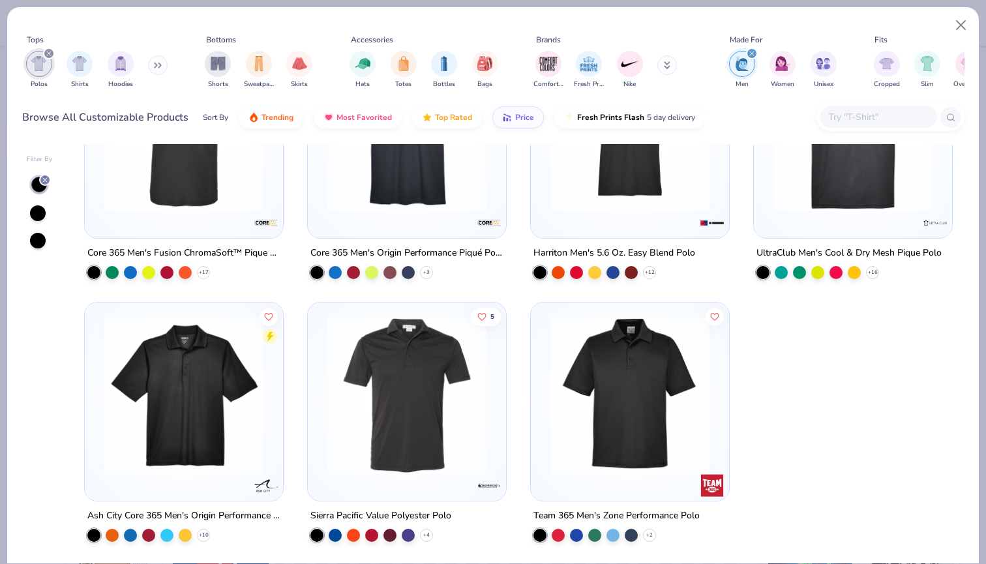
scroll to position [1425, 0]
click at [818, 209] on img at bounding box center [853, 132] width 172 height 159
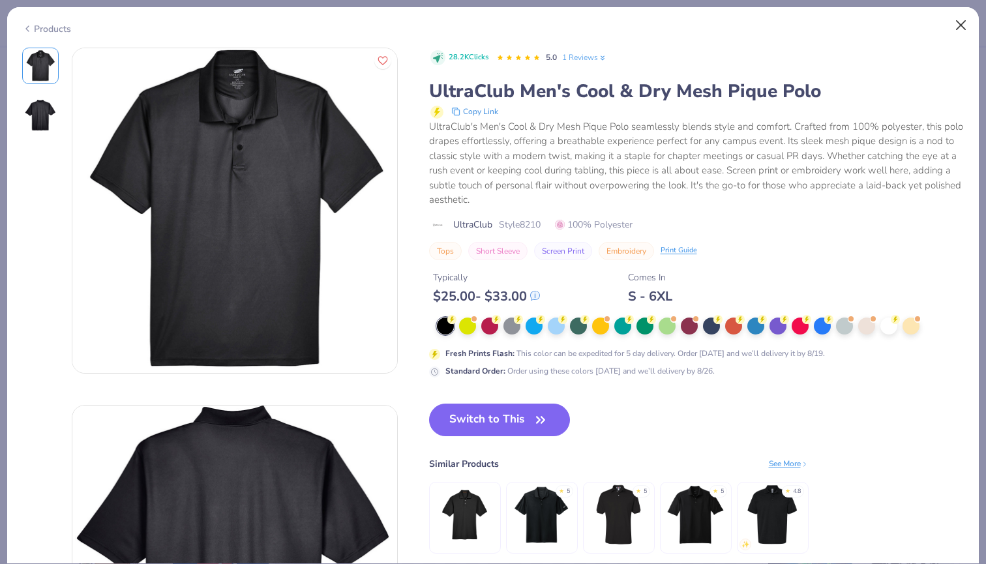
click at [962, 22] on button "Close" at bounding box center [961, 25] width 25 height 25
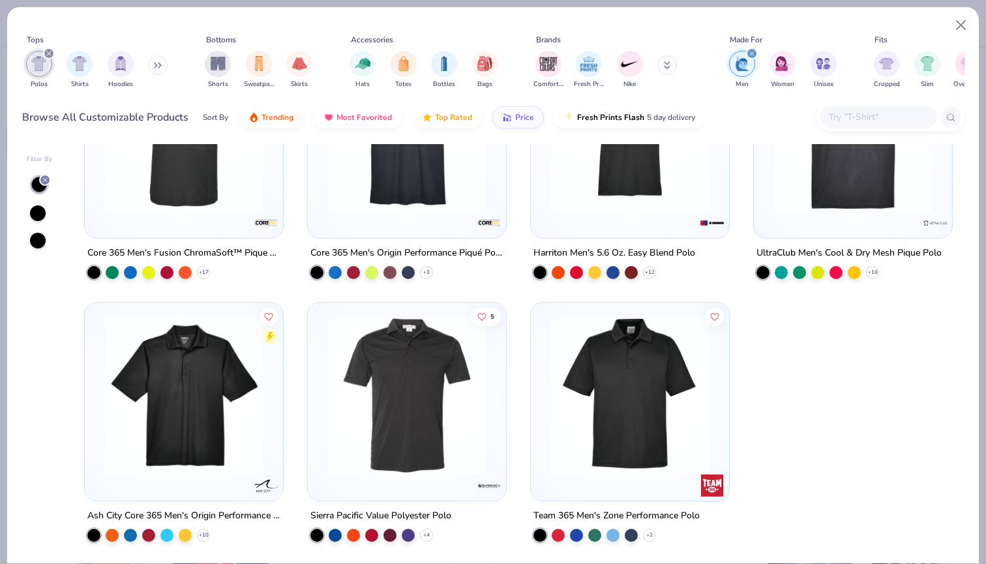
click at [411, 450] on img at bounding box center [407, 394] width 172 height 159
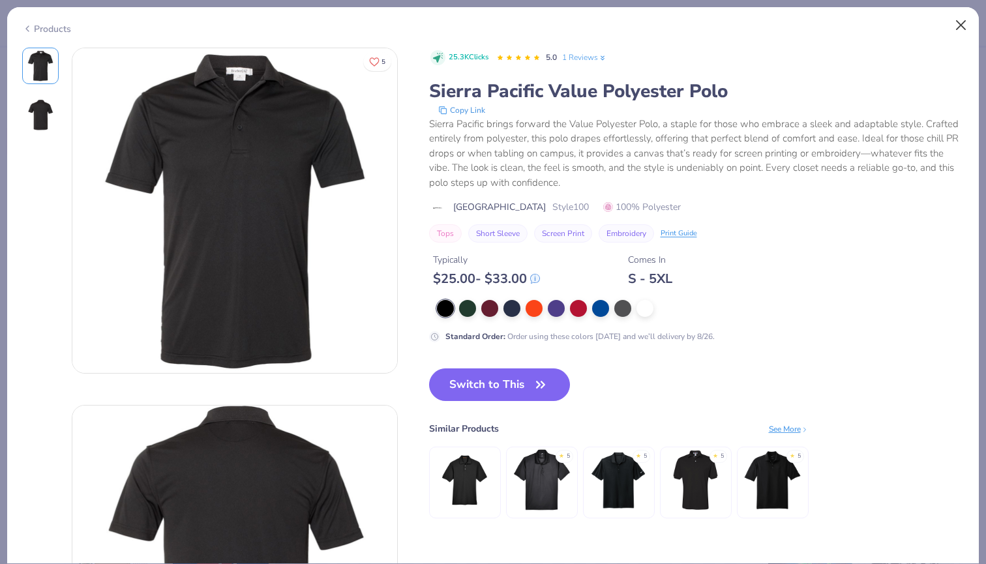
click at [964, 22] on button "Close" at bounding box center [961, 25] width 25 height 25
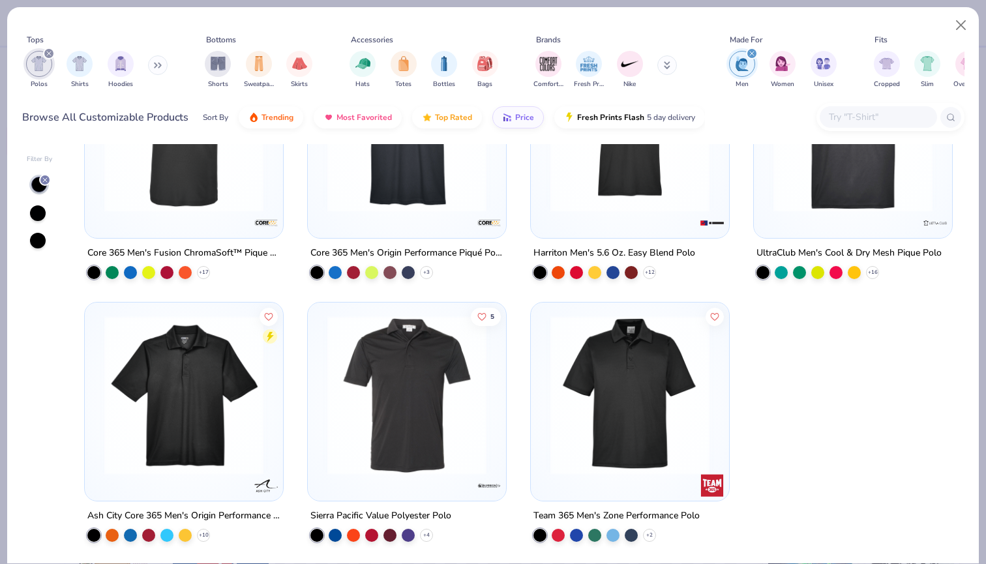
click at [628, 413] on img at bounding box center [630, 394] width 172 height 159
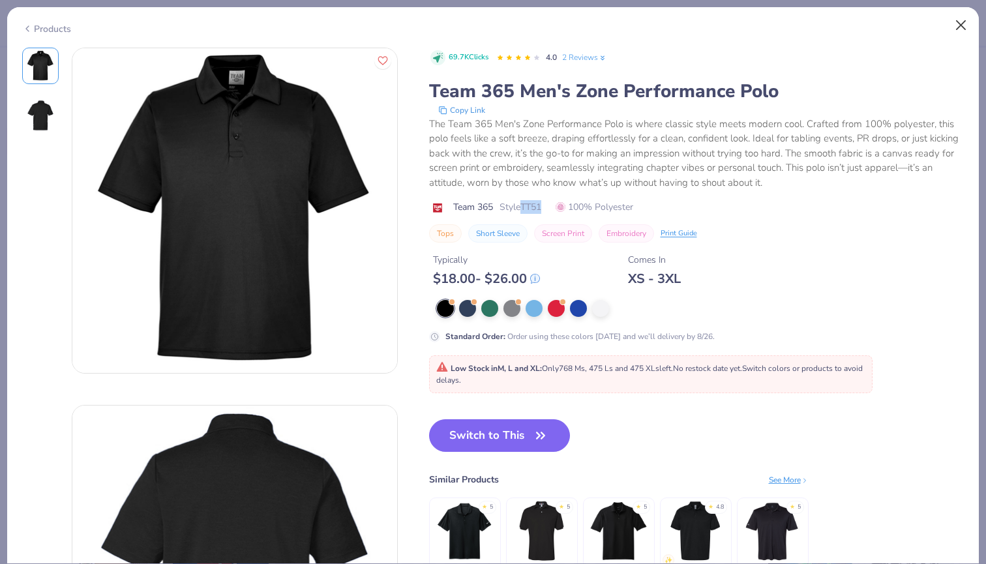
click at [967, 27] on button "Close" at bounding box center [961, 25] width 25 height 25
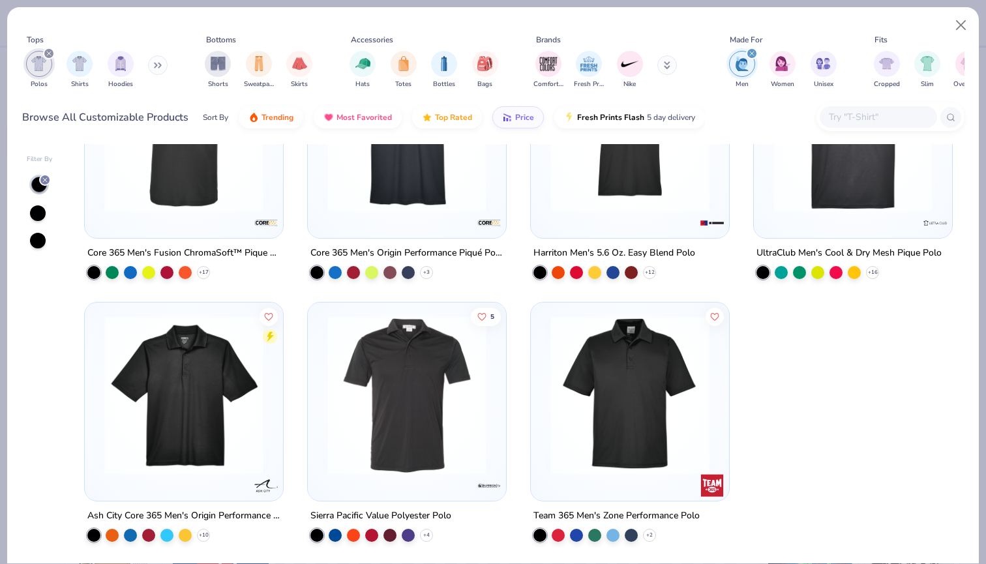
click at [389, 407] on img at bounding box center [407, 394] width 172 height 159
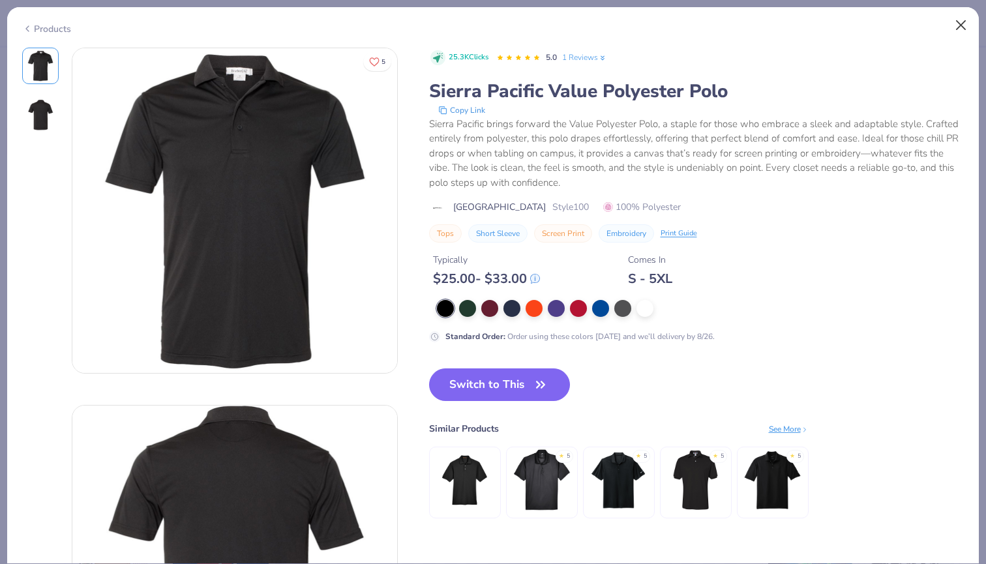
click at [959, 23] on button "Close" at bounding box center [961, 25] width 25 height 25
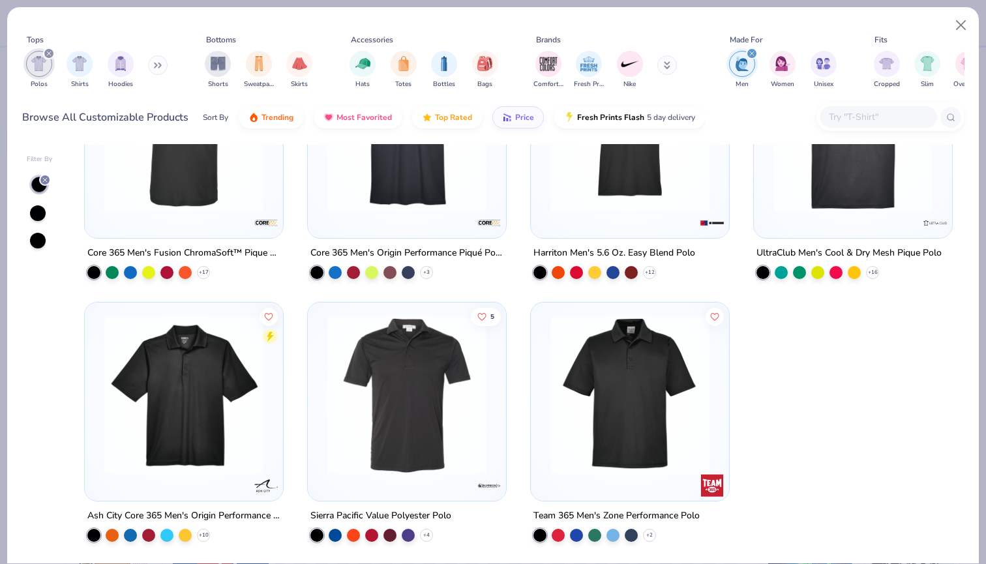
click at [582, 374] on img at bounding box center [630, 394] width 172 height 159
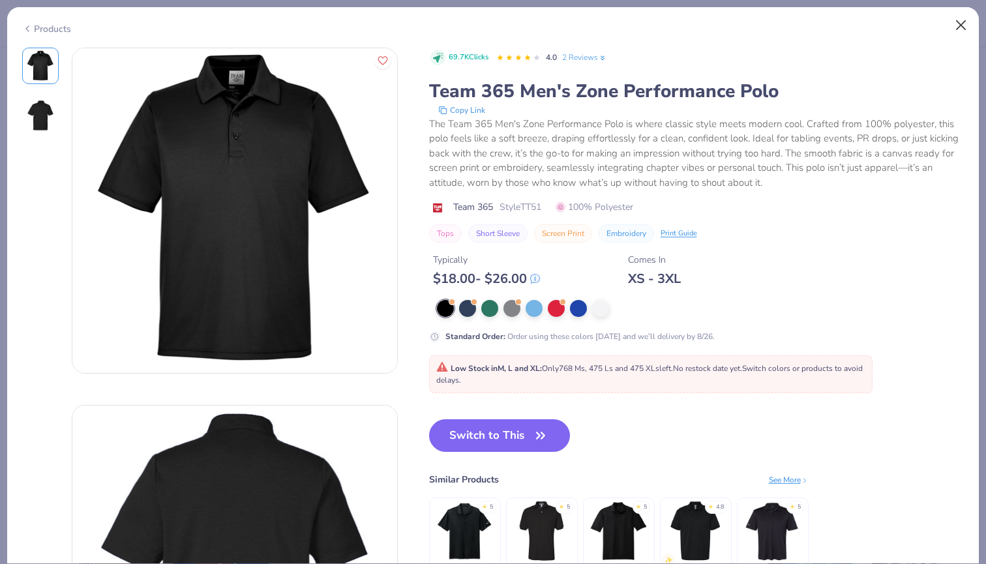
click at [962, 28] on button "Close" at bounding box center [961, 25] width 25 height 25
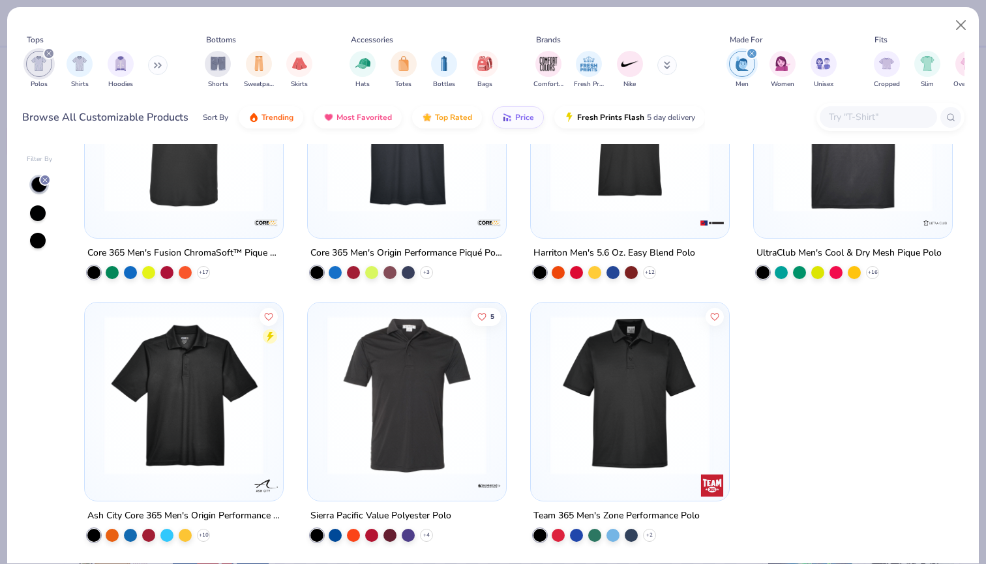
click at [211, 420] on img at bounding box center [184, 394] width 172 height 159
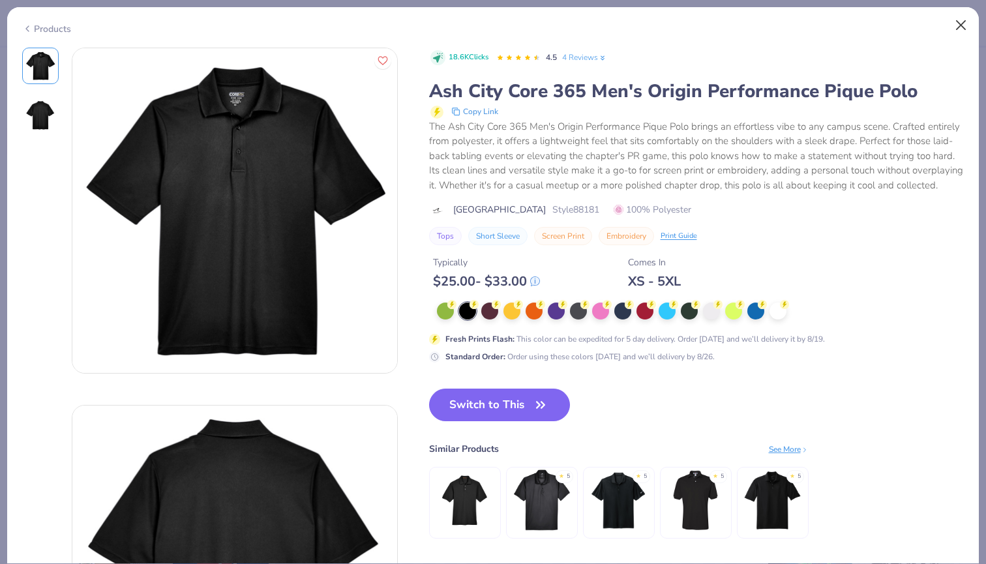
click at [957, 23] on button "Close" at bounding box center [961, 25] width 25 height 25
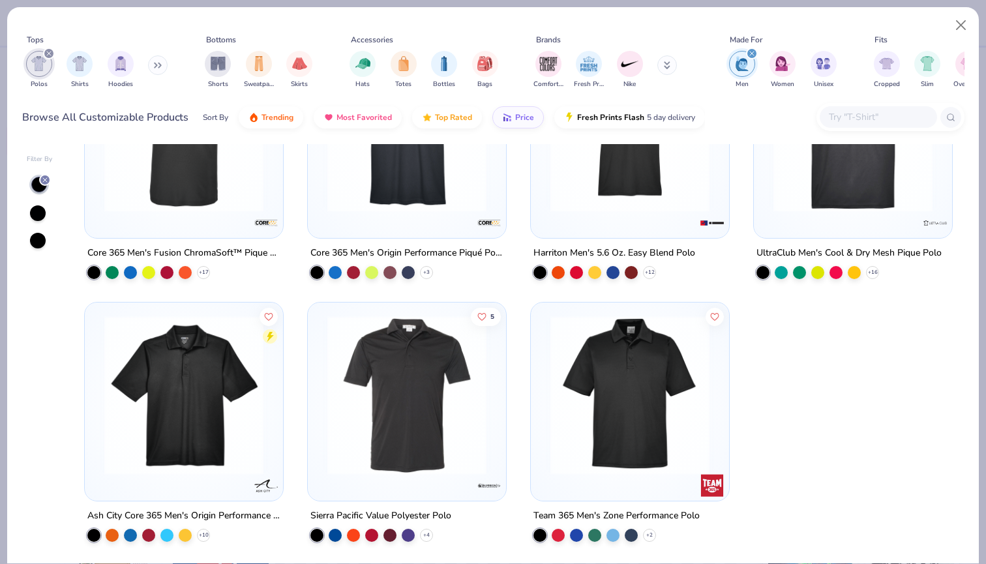
click at [840, 202] on img at bounding box center [853, 132] width 172 height 159
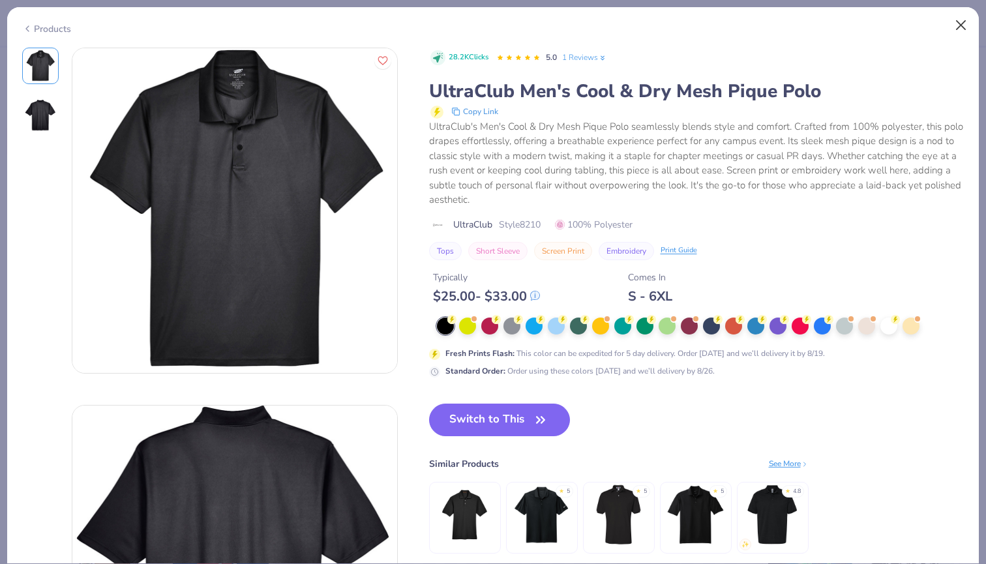
click at [962, 20] on button "Close" at bounding box center [961, 25] width 25 height 25
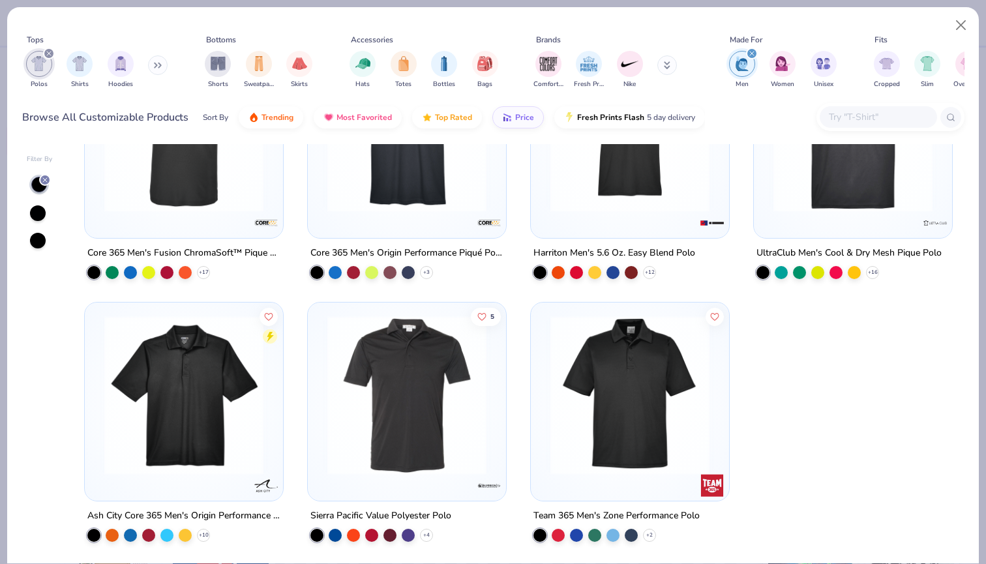
click at [670, 189] on img at bounding box center [630, 132] width 172 height 159
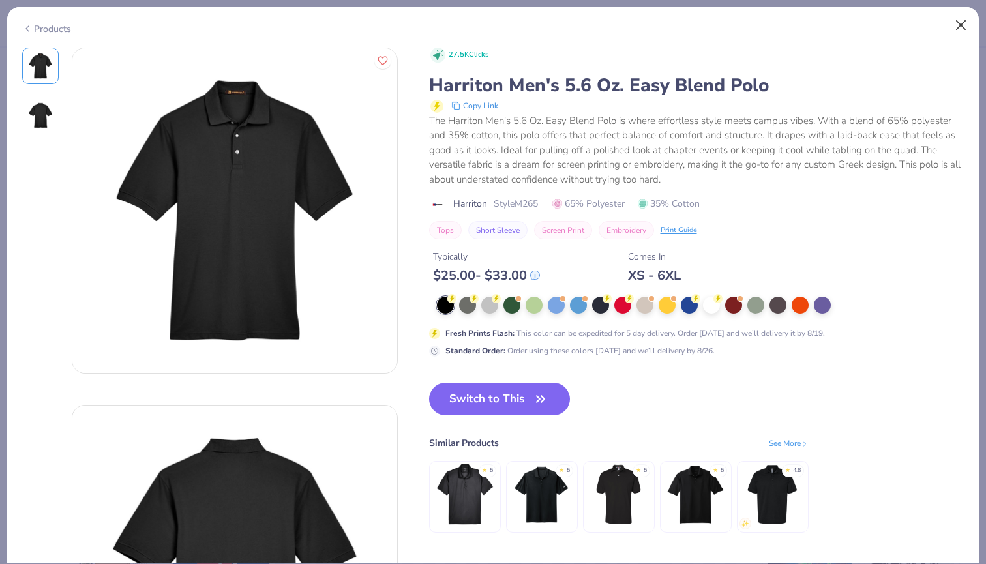
click at [962, 24] on button "Close" at bounding box center [961, 25] width 25 height 25
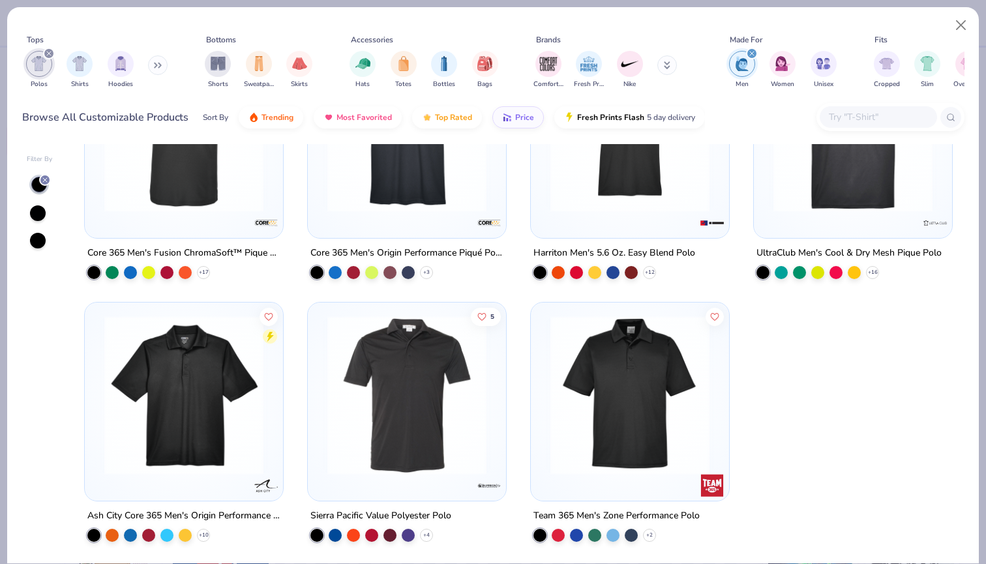
click at [473, 183] on img at bounding box center [407, 132] width 172 height 159
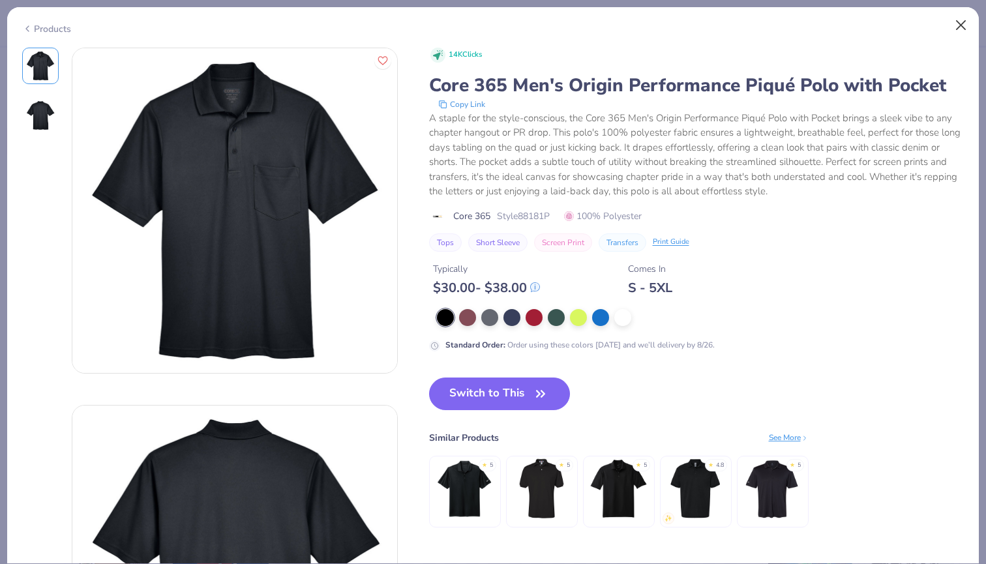
click at [955, 28] on button "Close" at bounding box center [961, 25] width 25 height 25
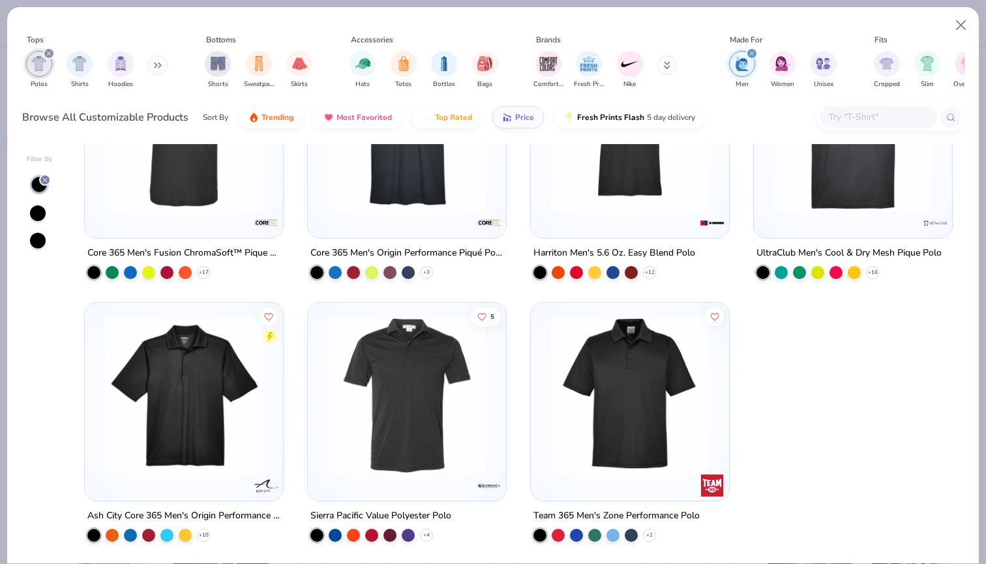
click at [231, 209] on img at bounding box center [184, 132] width 172 height 159
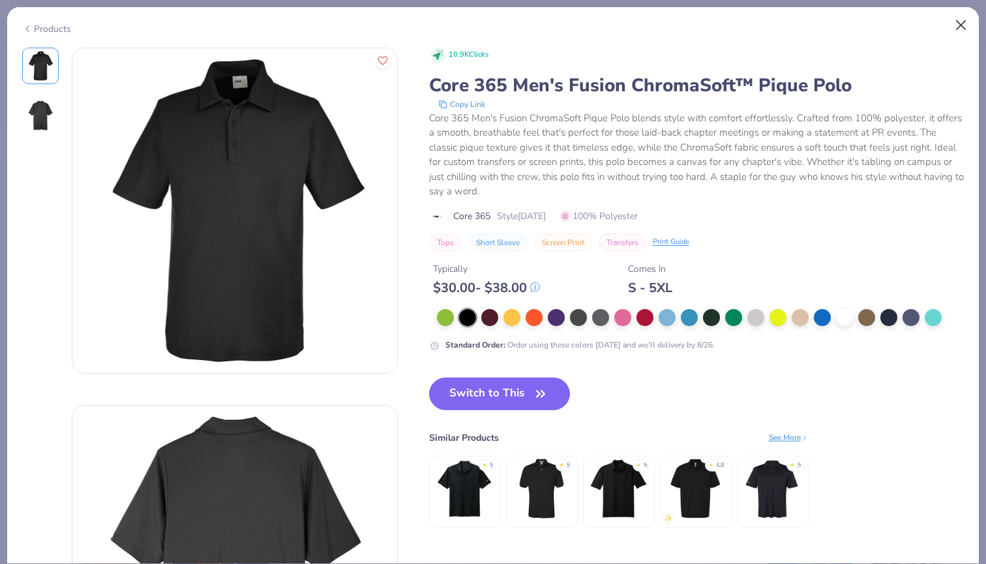
click at [959, 25] on button "Close" at bounding box center [961, 25] width 25 height 25
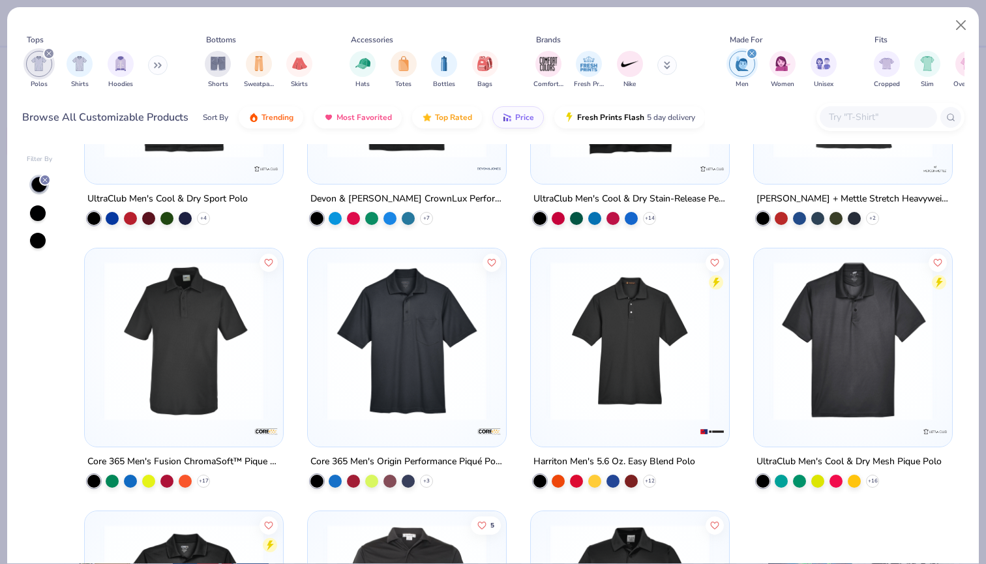
scroll to position [1049, 0]
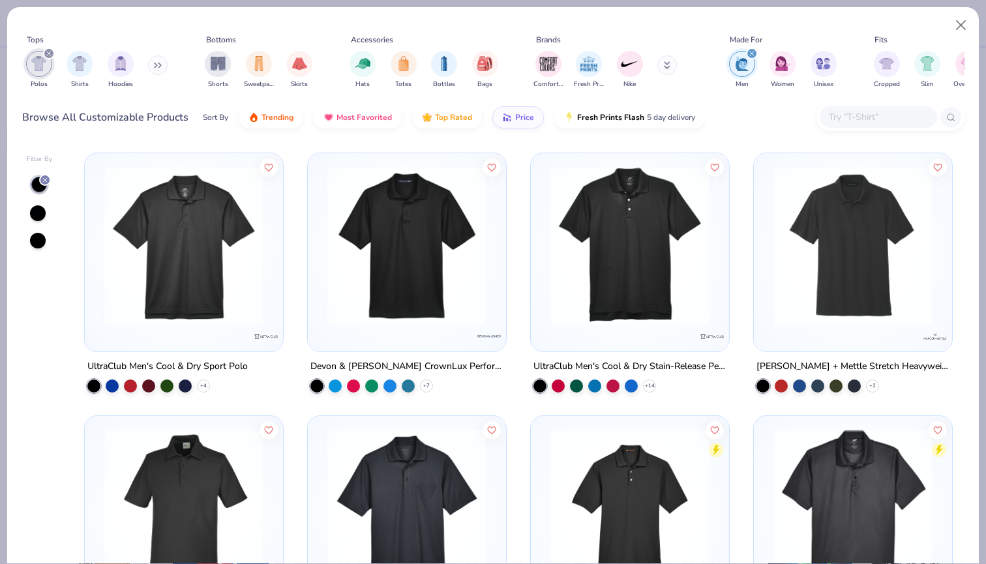
click at [805, 263] on img at bounding box center [853, 245] width 172 height 159
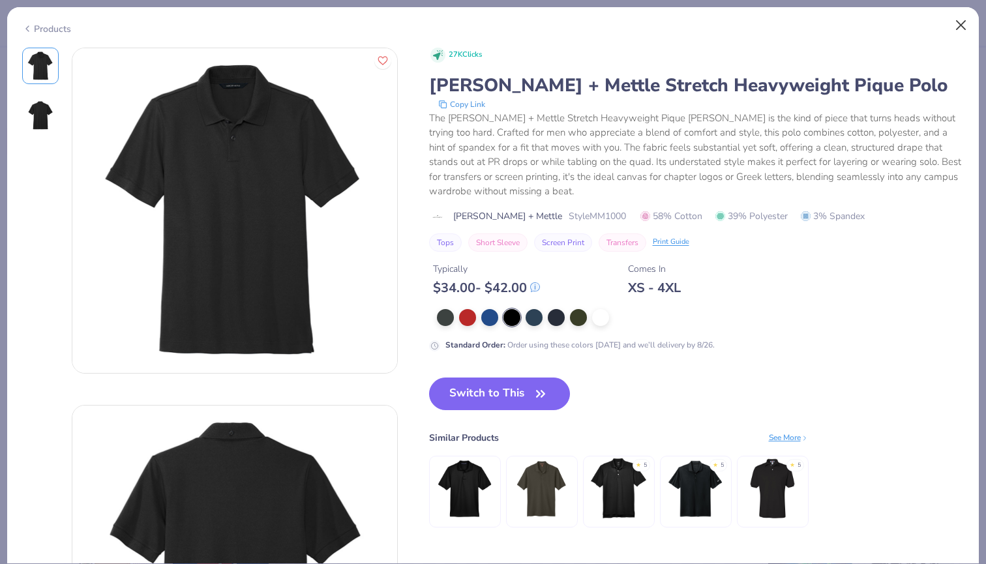
click at [963, 27] on button "Close" at bounding box center [961, 25] width 25 height 25
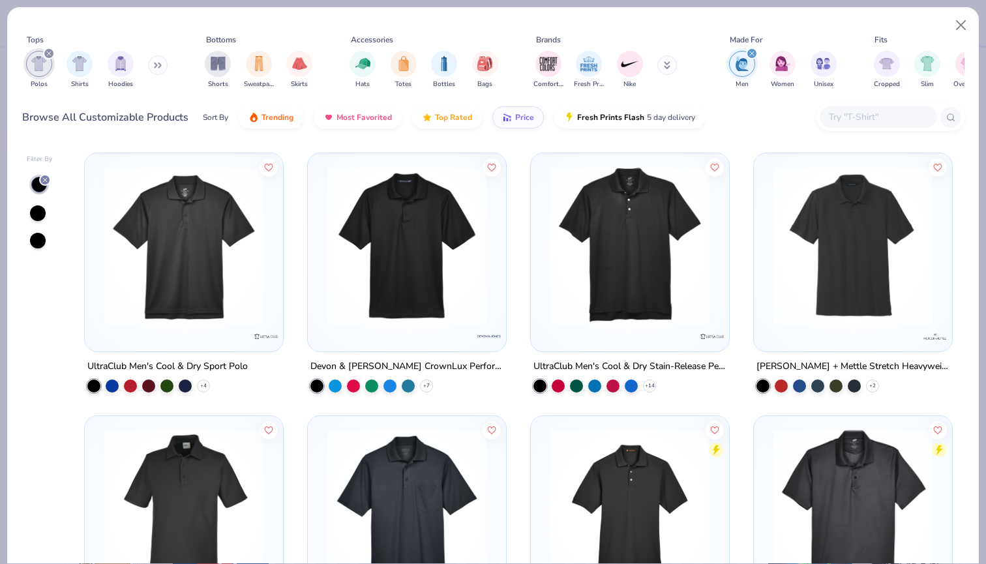
click at [583, 255] on img at bounding box center [630, 245] width 172 height 159
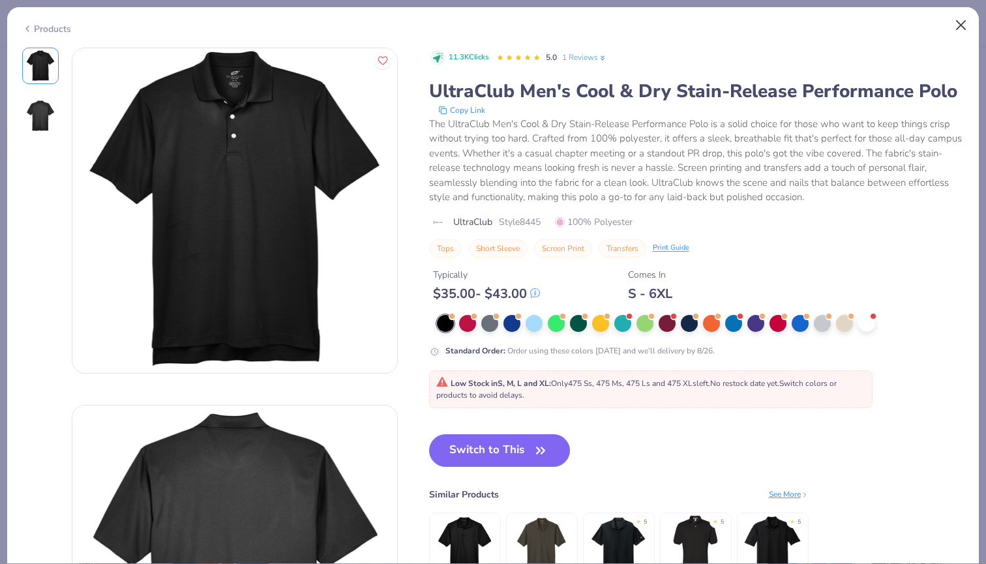
click at [956, 27] on button "Close" at bounding box center [961, 25] width 25 height 25
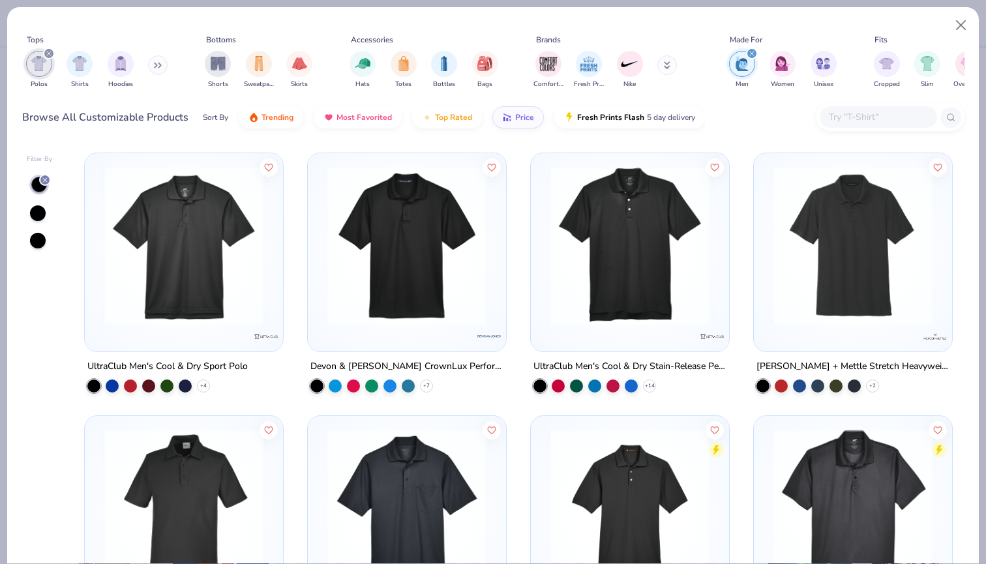
click at [428, 257] on img at bounding box center [407, 245] width 172 height 159
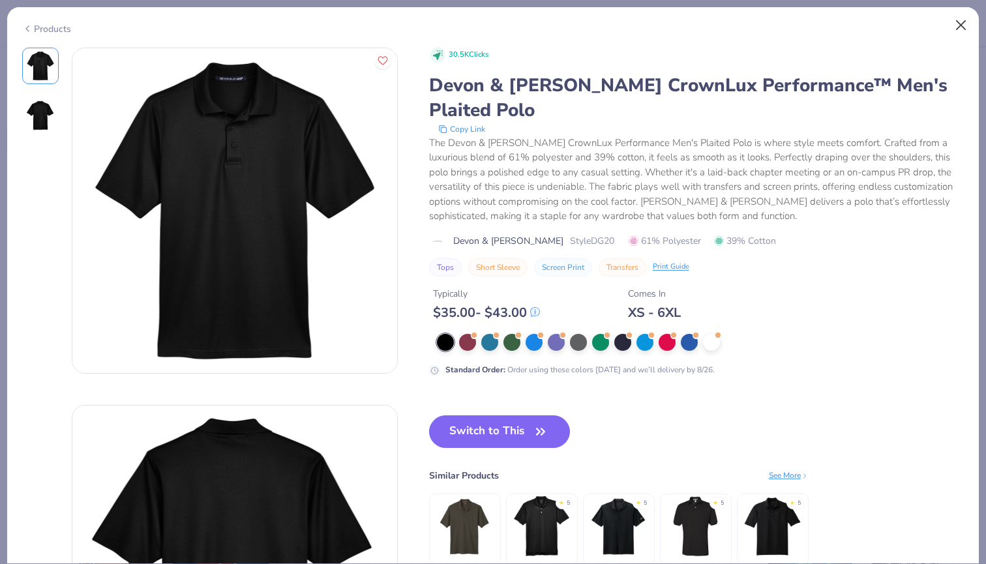
click at [966, 25] on button "Close" at bounding box center [961, 25] width 25 height 25
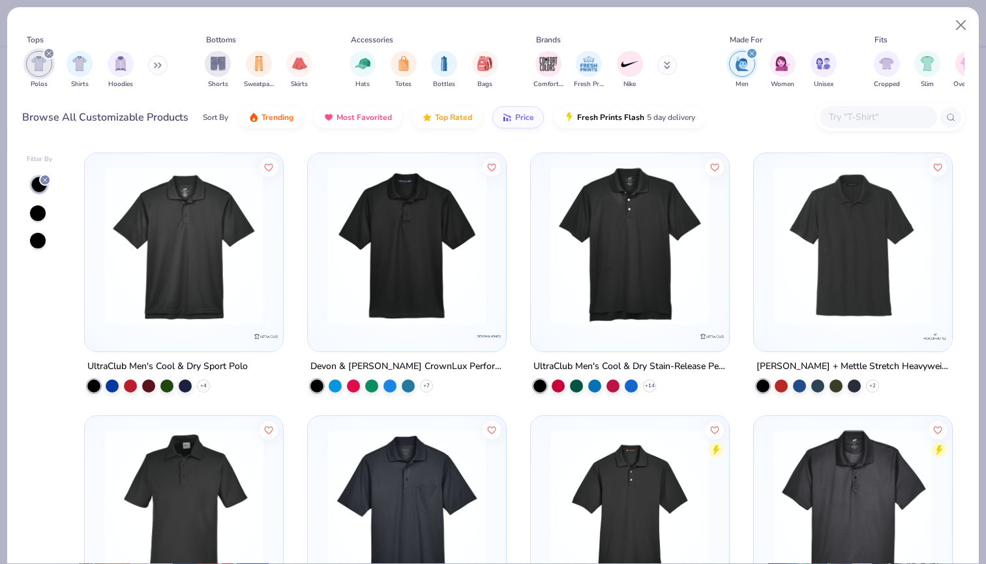
click at [203, 256] on img at bounding box center [184, 245] width 172 height 159
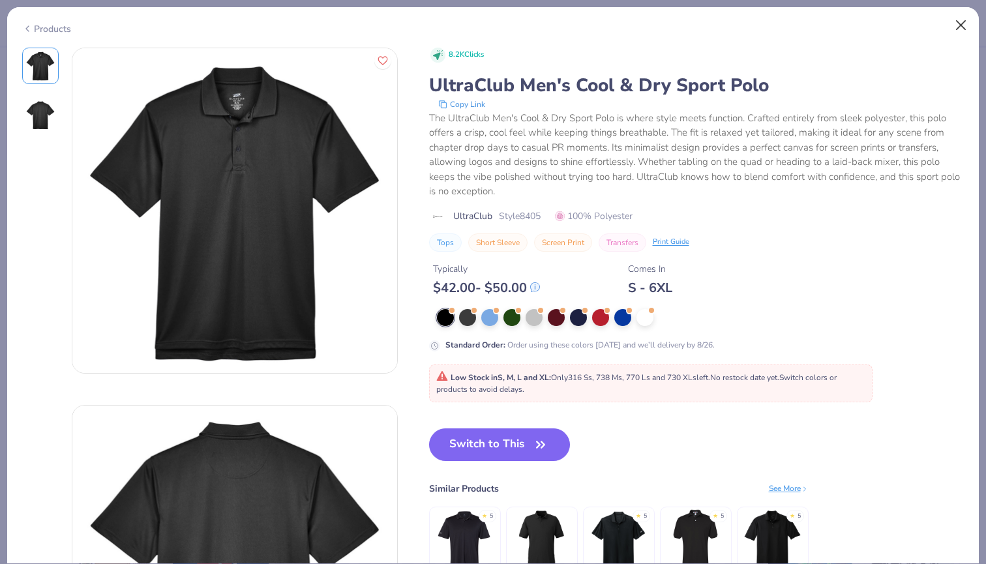
click at [964, 35] on button "Close" at bounding box center [961, 25] width 25 height 25
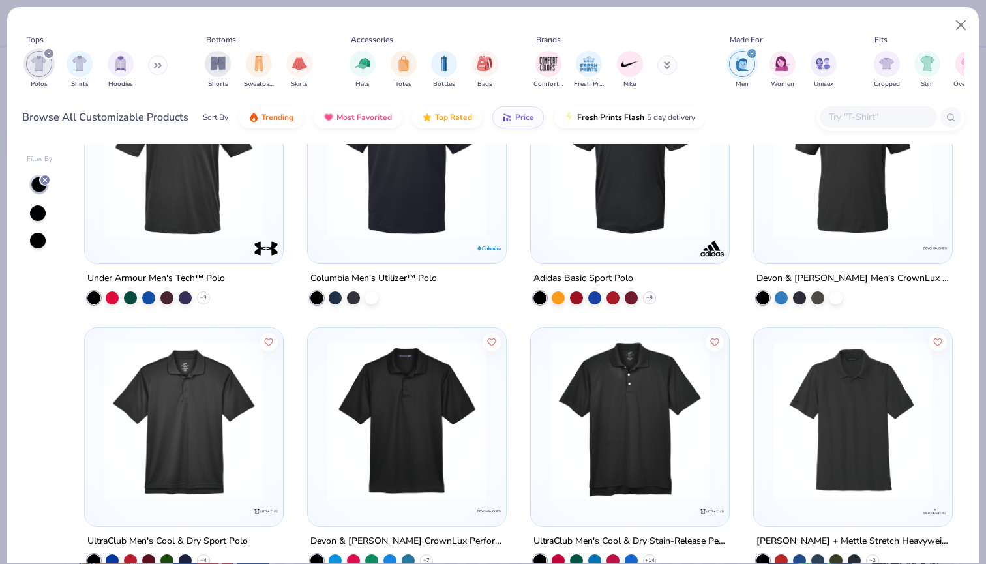
scroll to position [736, 0]
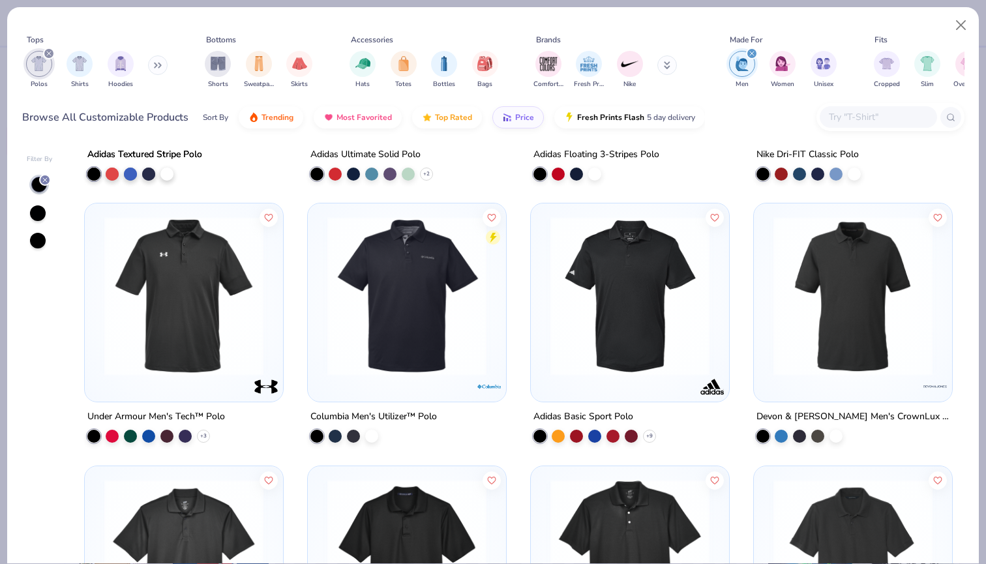
click at [827, 263] on img at bounding box center [853, 295] width 172 height 159
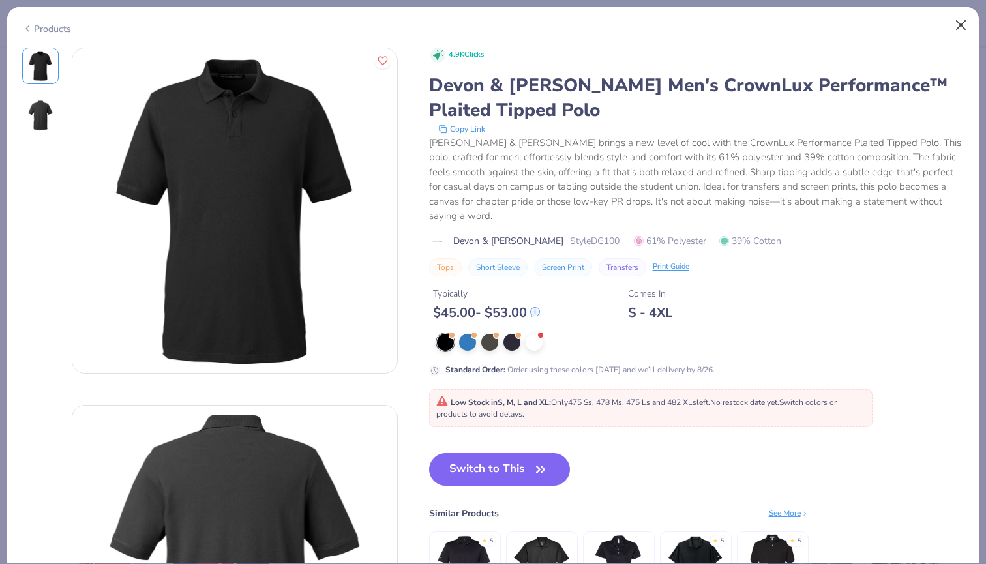
click at [962, 24] on button "Close" at bounding box center [961, 25] width 25 height 25
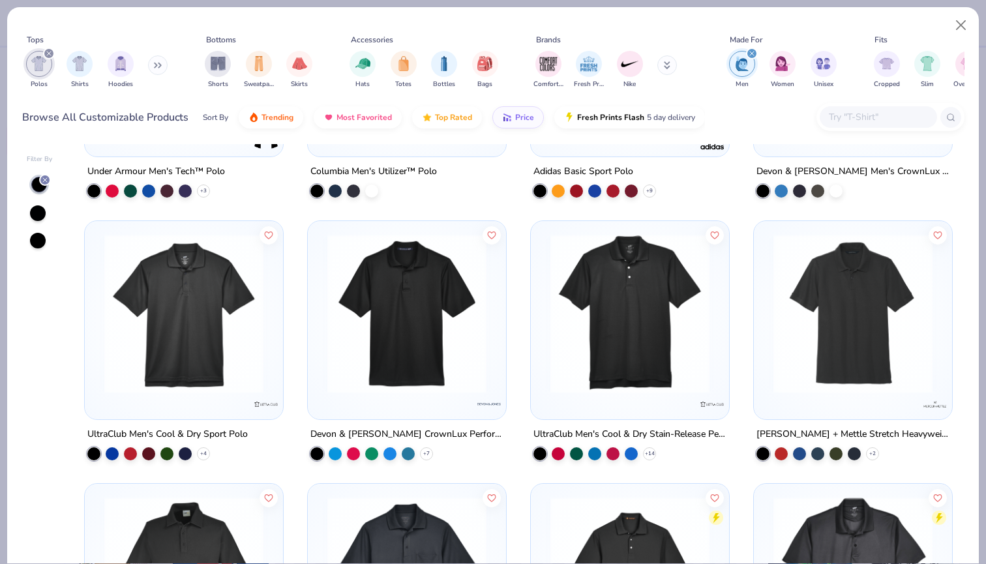
scroll to position [1011, 0]
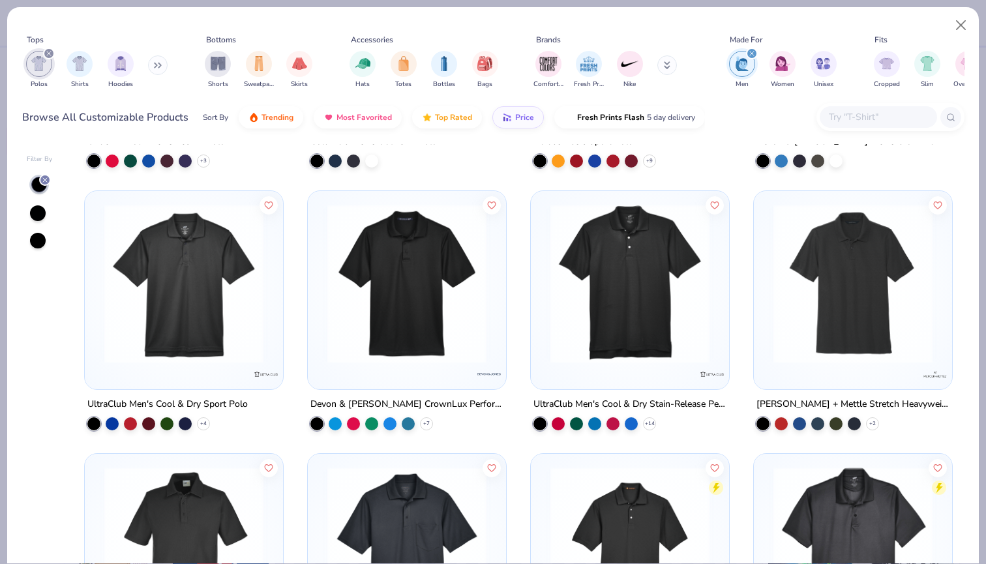
click at [353, 259] on img at bounding box center [407, 283] width 172 height 159
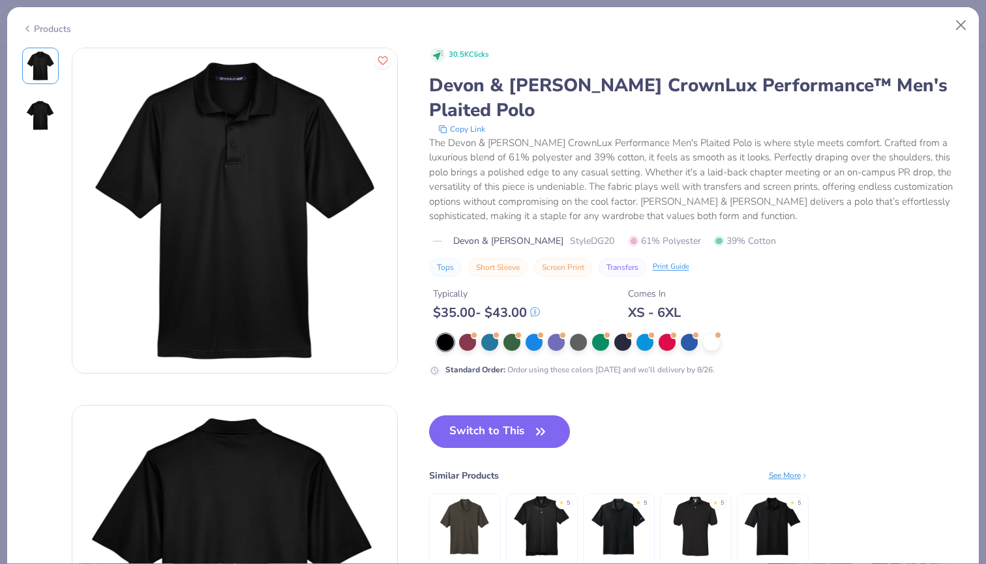
click at [974, 23] on div "Products" at bounding box center [493, 24] width 972 height 34
click at [966, 23] on button "Close" at bounding box center [961, 25] width 25 height 25
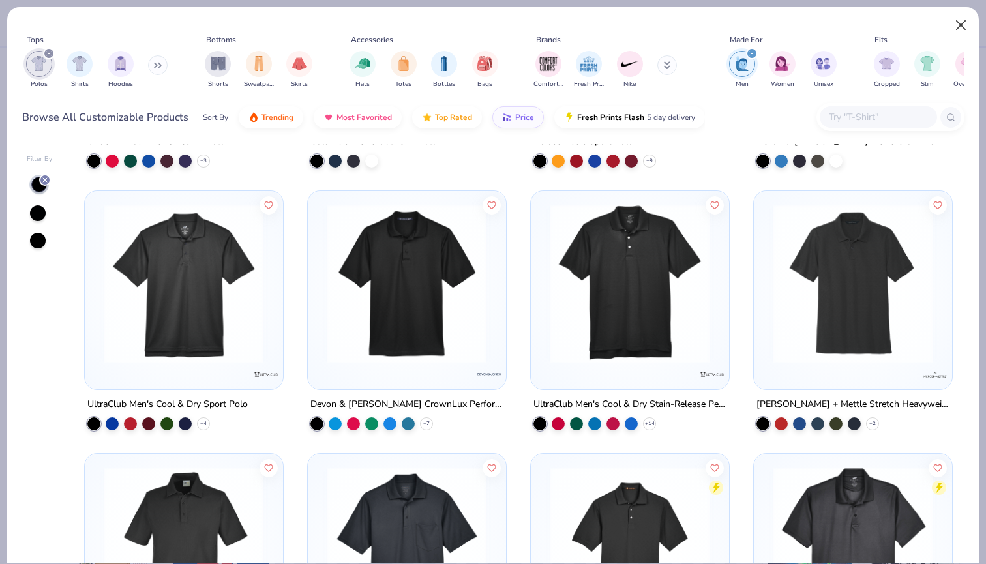
click at [953, 29] on button "Close" at bounding box center [961, 25] width 25 height 25
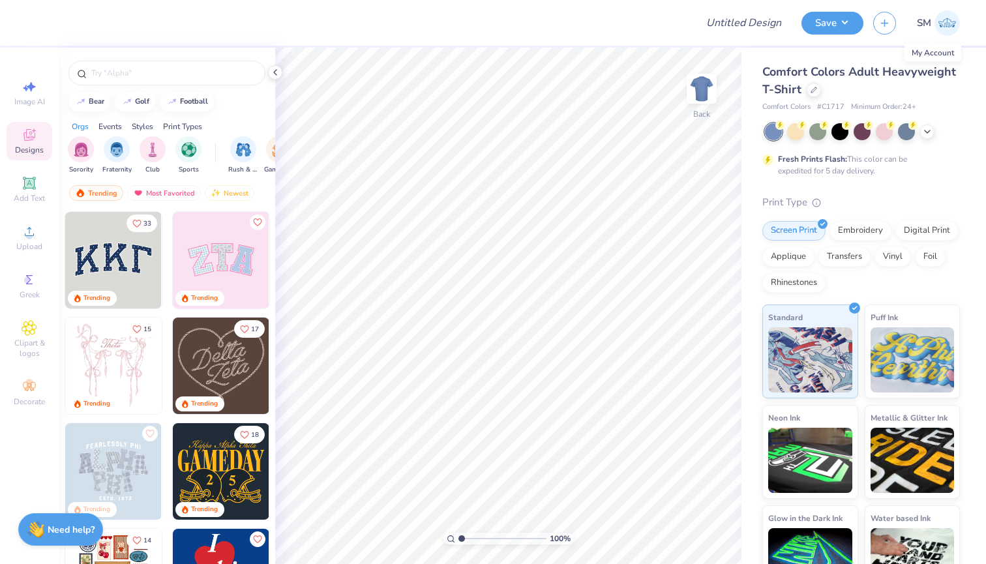
click at [948, 31] on img at bounding box center [946, 22] width 25 height 25
click at [951, 23] on img at bounding box center [946, 22] width 25 height 25
